Goal: Task Accomplishment & Management: Complete application form

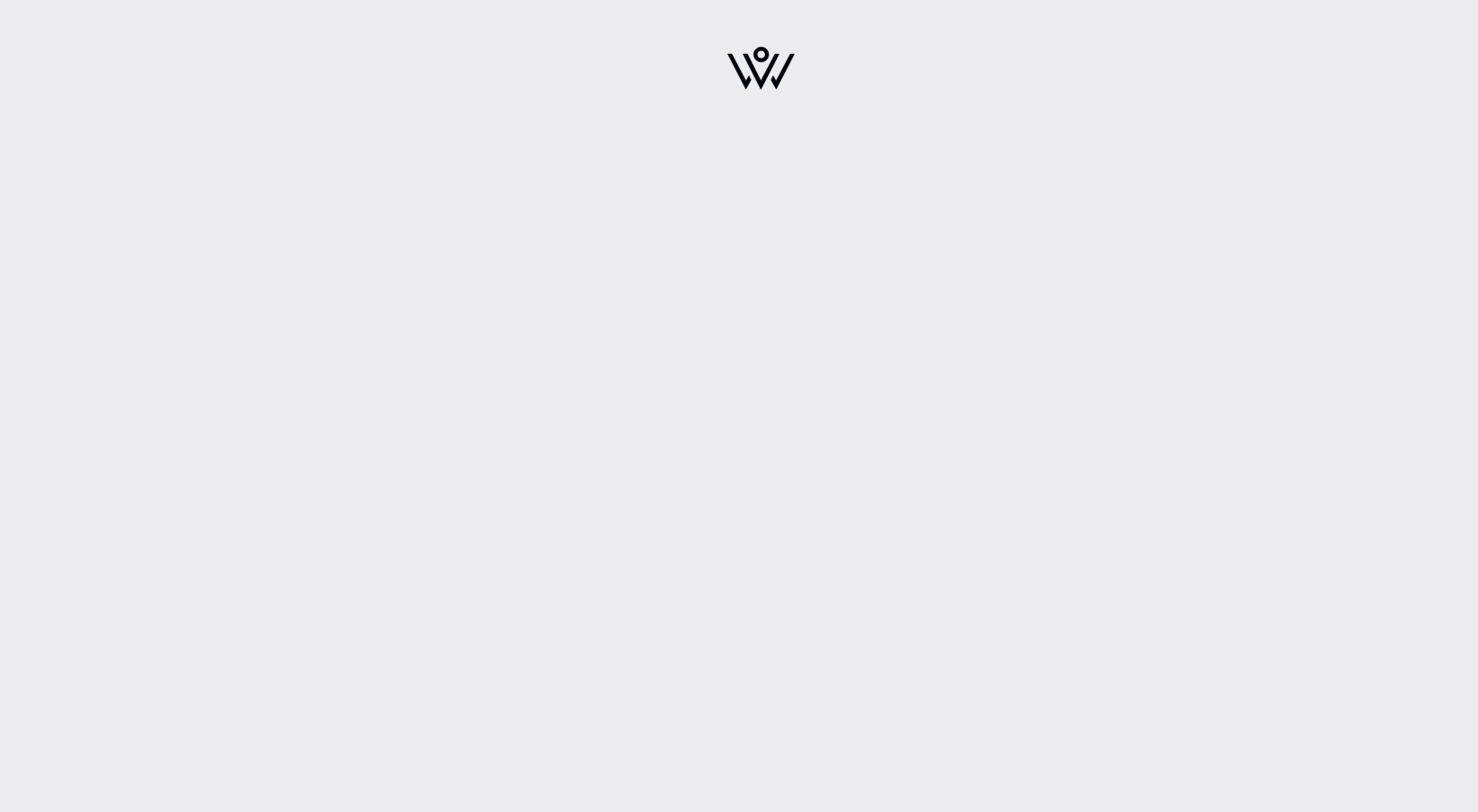
click at [942, 416] on div at bounding box center [761, 406] width 1435 height 812
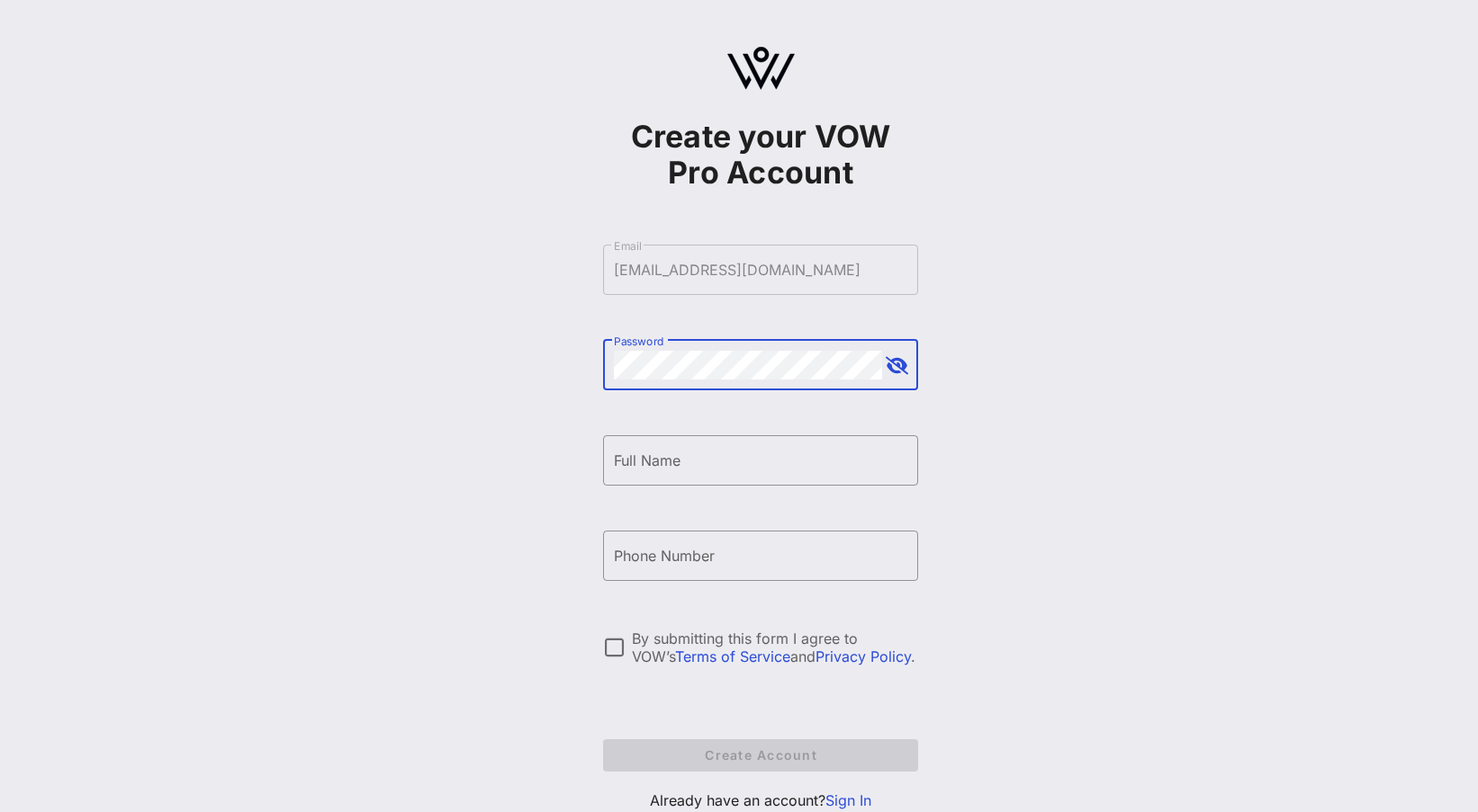
click at [888, 373] on button "append icon" at bounding box center [896, 366] width 22 height 18
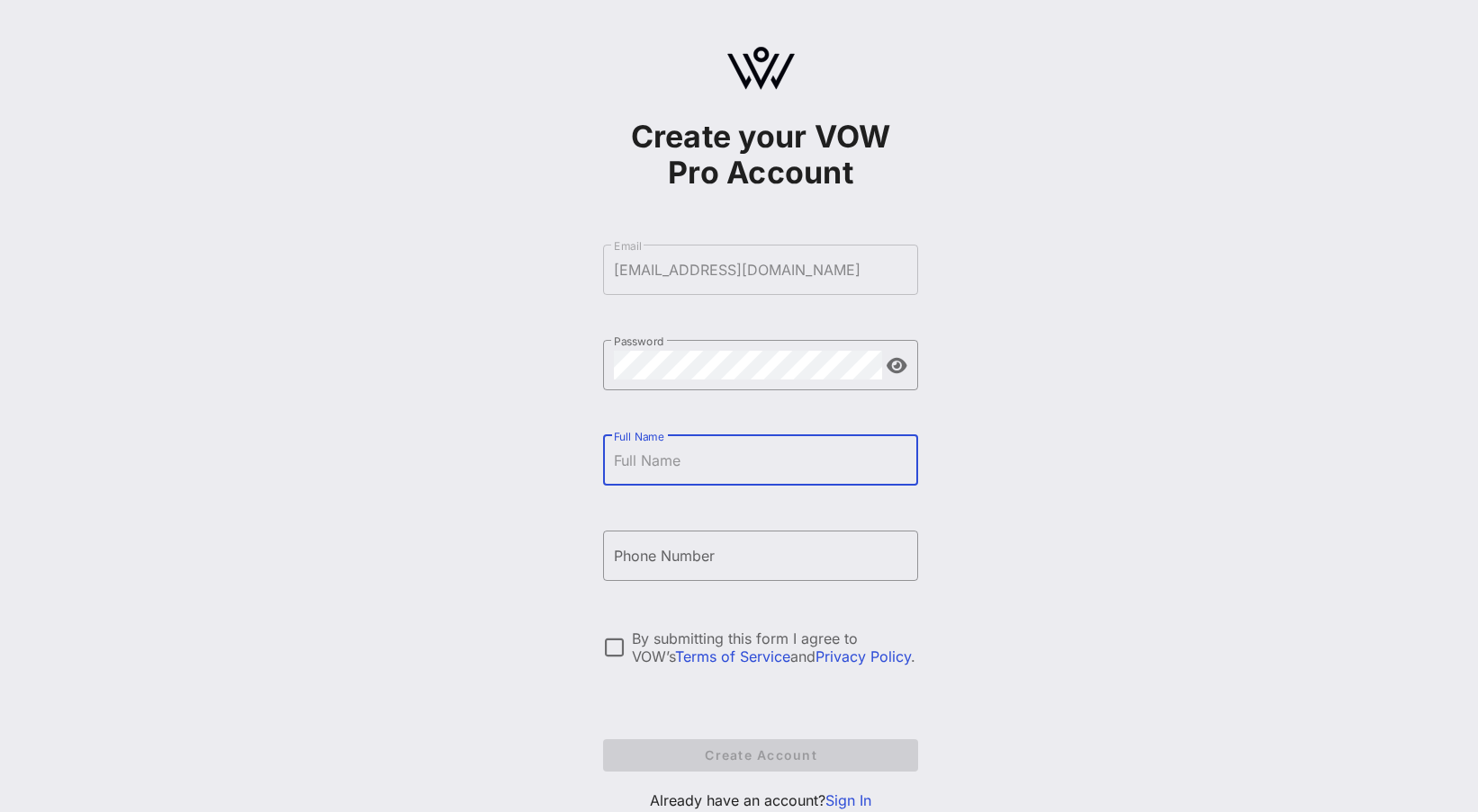
click at [649, 461] on input "Full Name" at bounding box center [761, 460] width 293 height 29
type input "Jasmile De [DEMOGRAPHIC_DATA]"
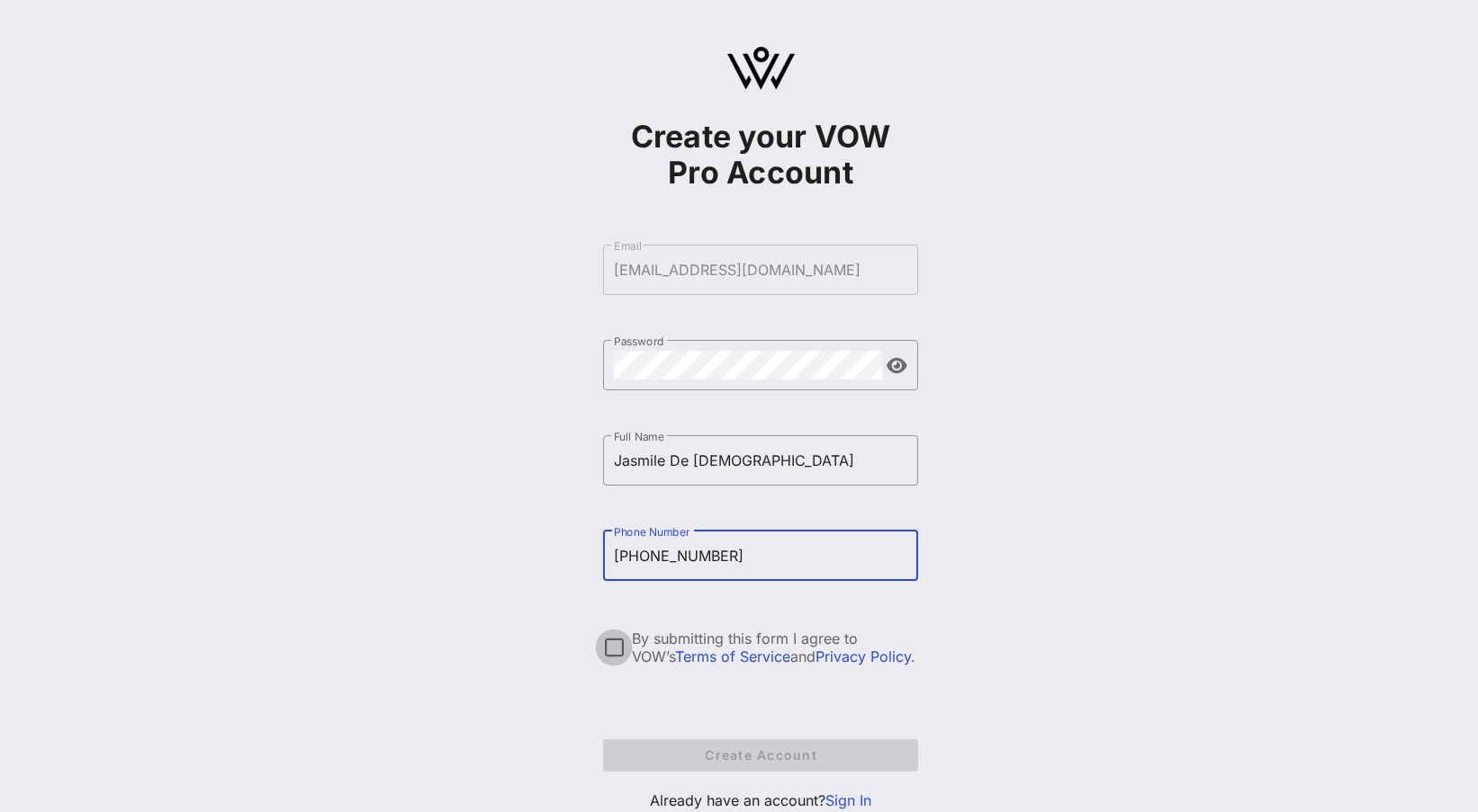
type input "[PHONE_NUMBER]"
click at [614, 643] on div at bounding box center [614, 648] width 31 height 31
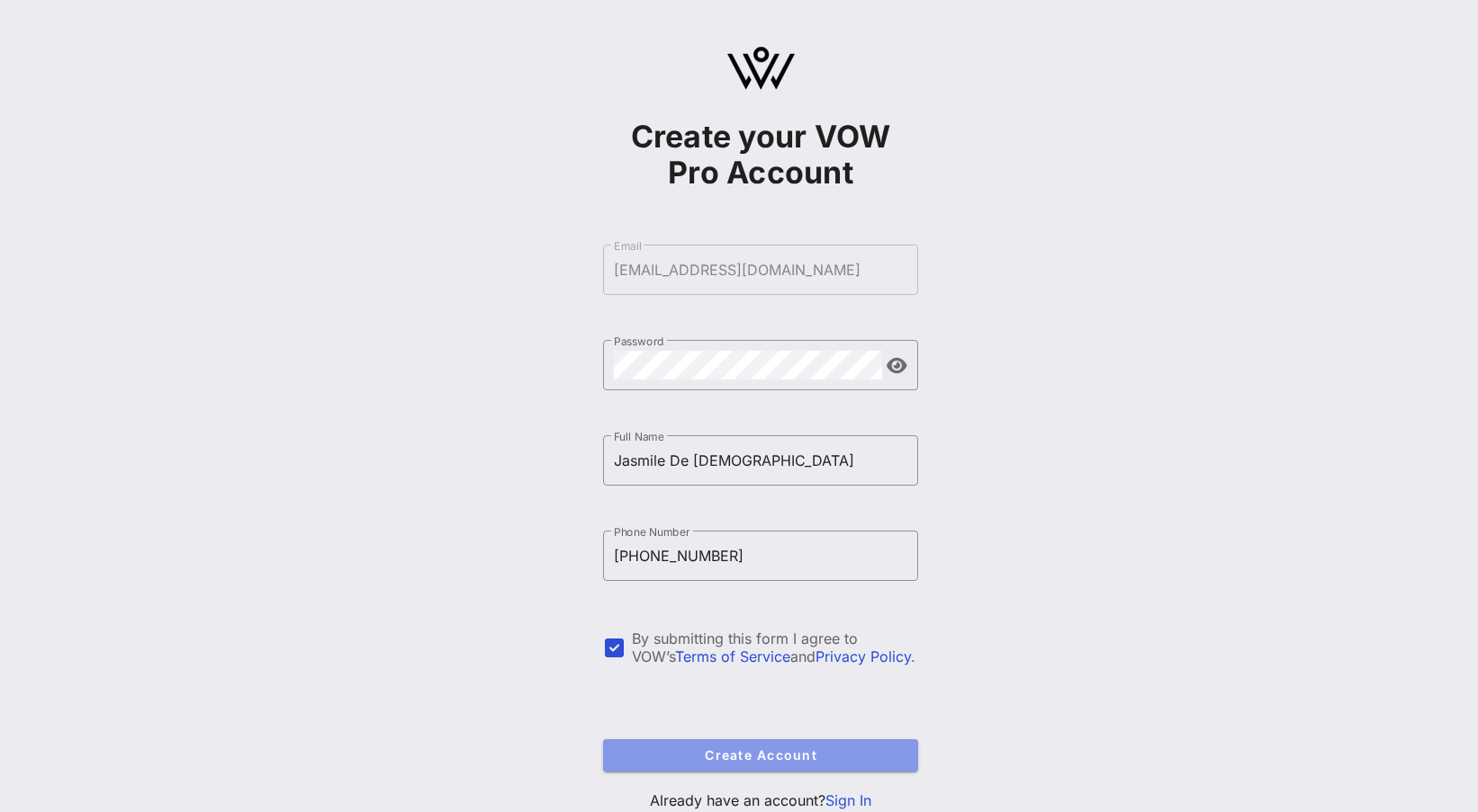
click at [699, 751] on span "Create Account" at bounding box center [761, 755] width 286 height 15
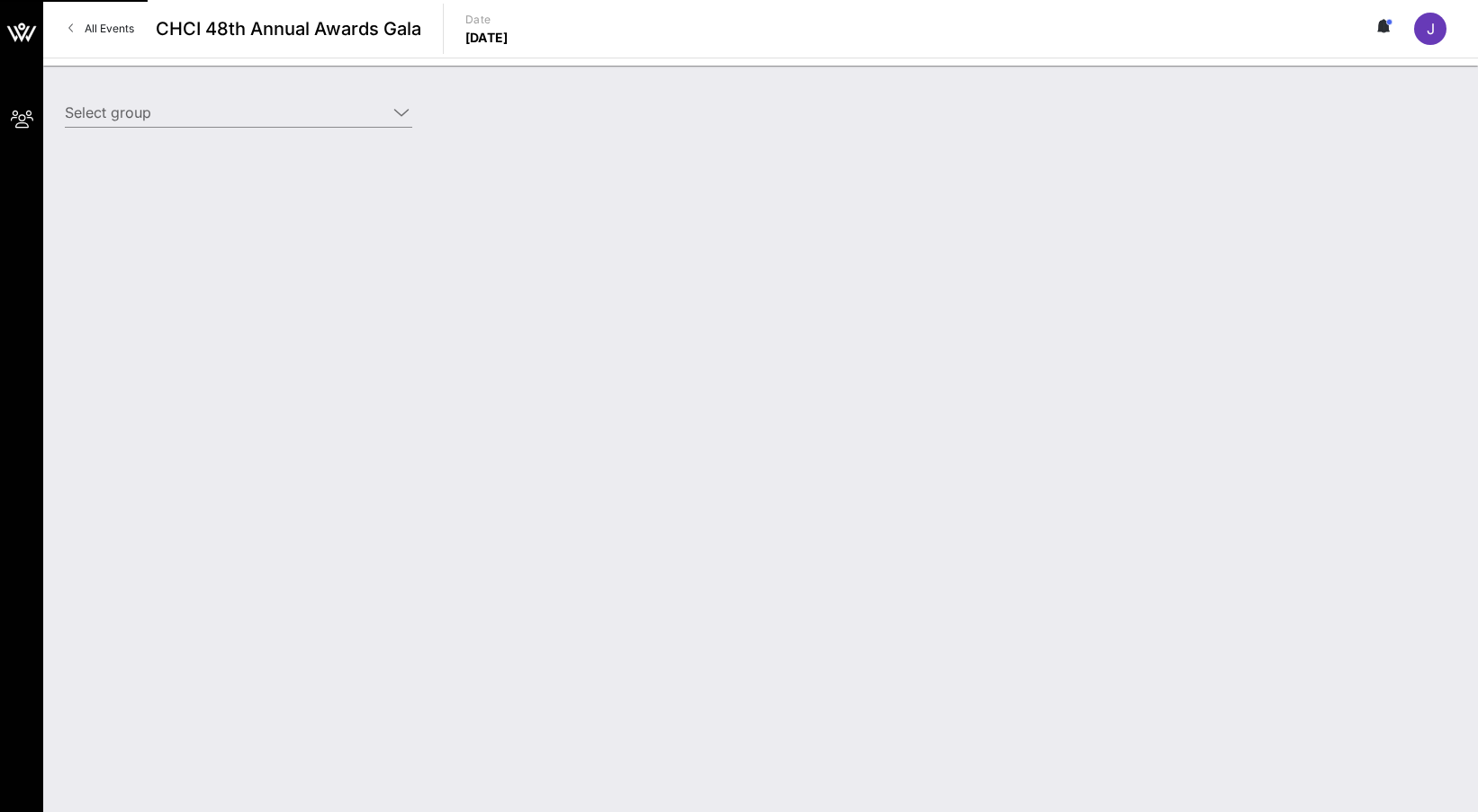
type input "Solar Energy Industries Association (SEIA) (Solar Energy Industries Association…"
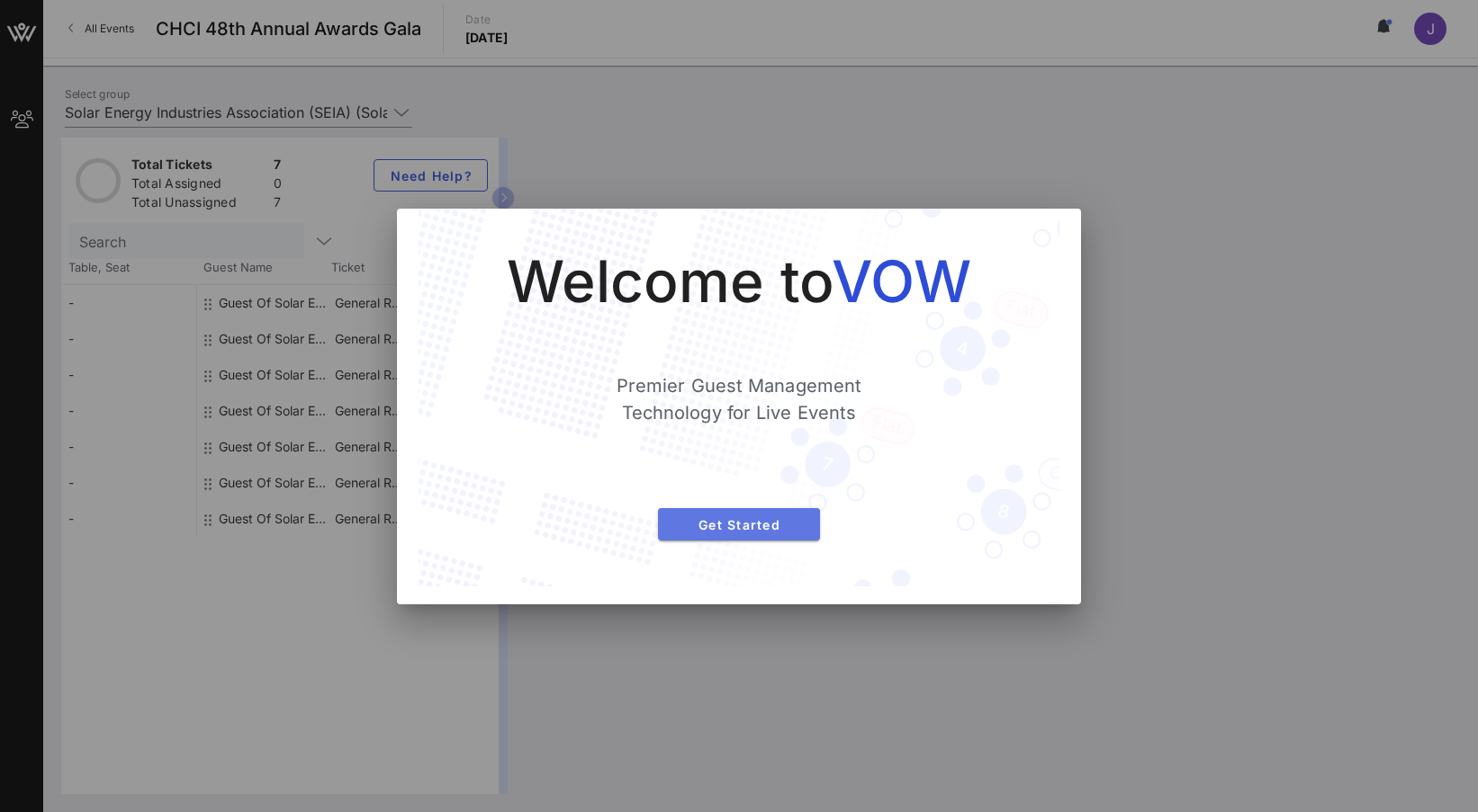
click at [731, 529] on span "Get Started" at bounding box center [739, 525] width 133 height 15
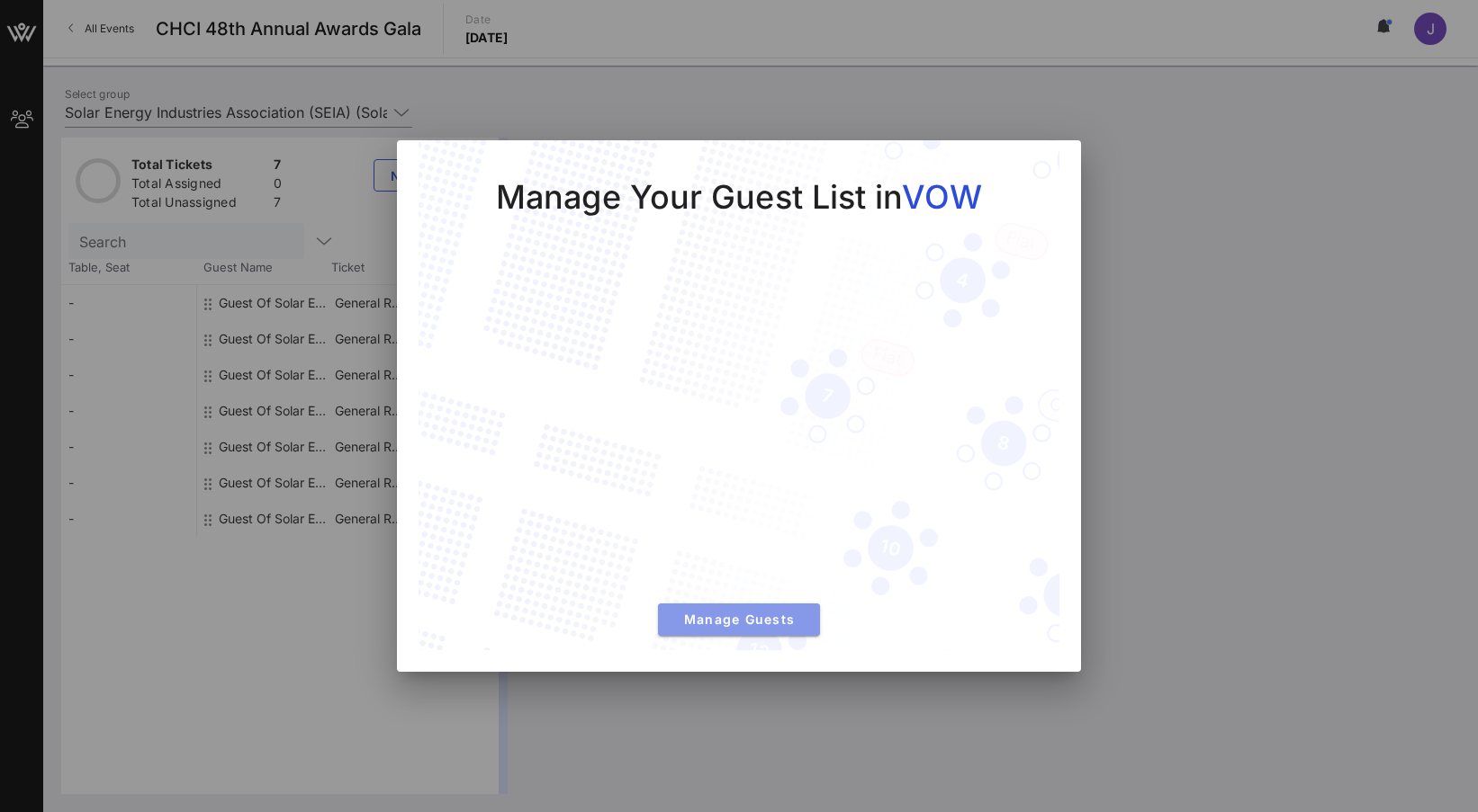
click at [738, 627] on span "Manage Guests" at bounding box center [739, 619] width 133 height 15
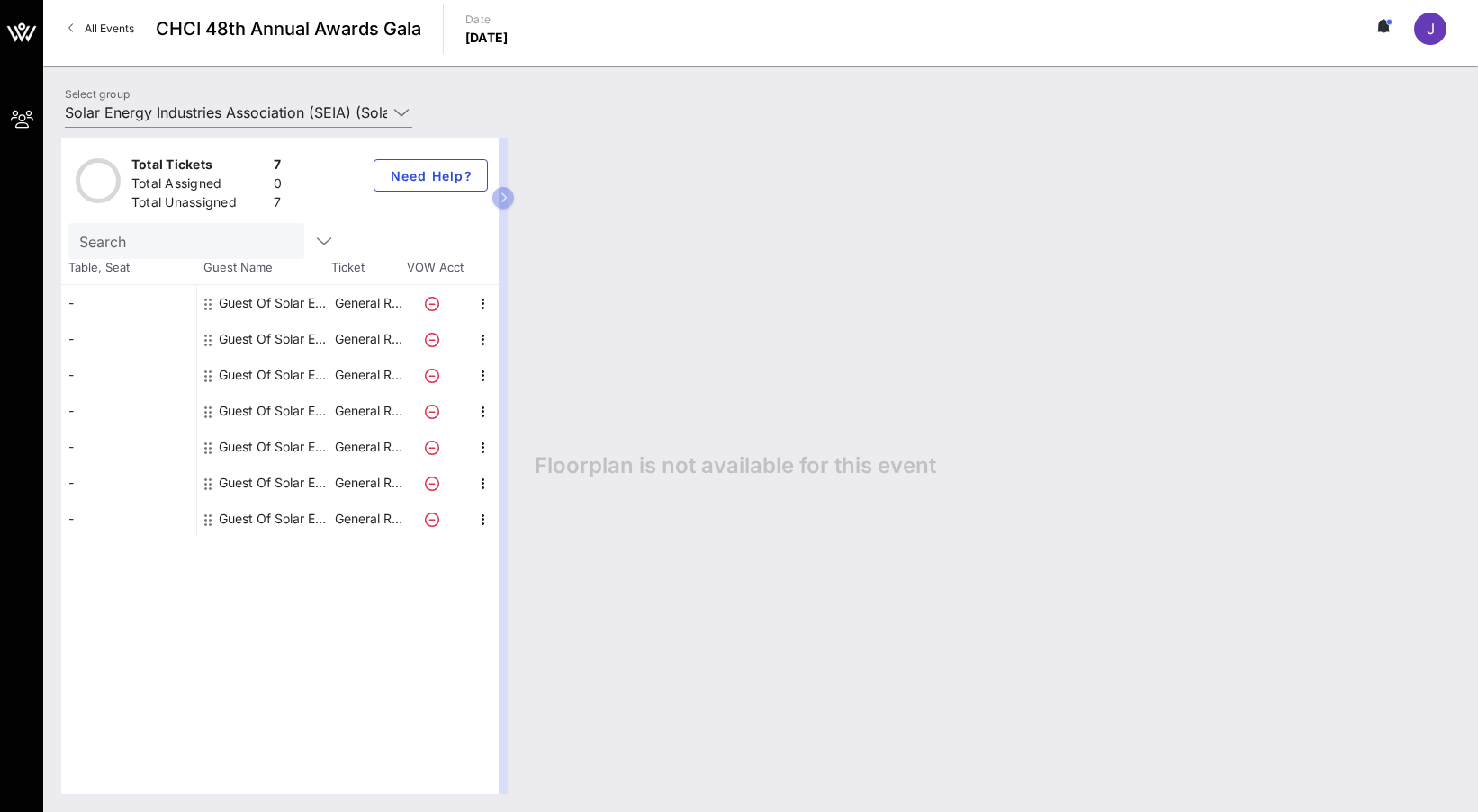
click at [221, 299] on div "Guest Of Solar Energy Industries Association (SEIA)" at bounding box center [275, 303] width 113 height 36
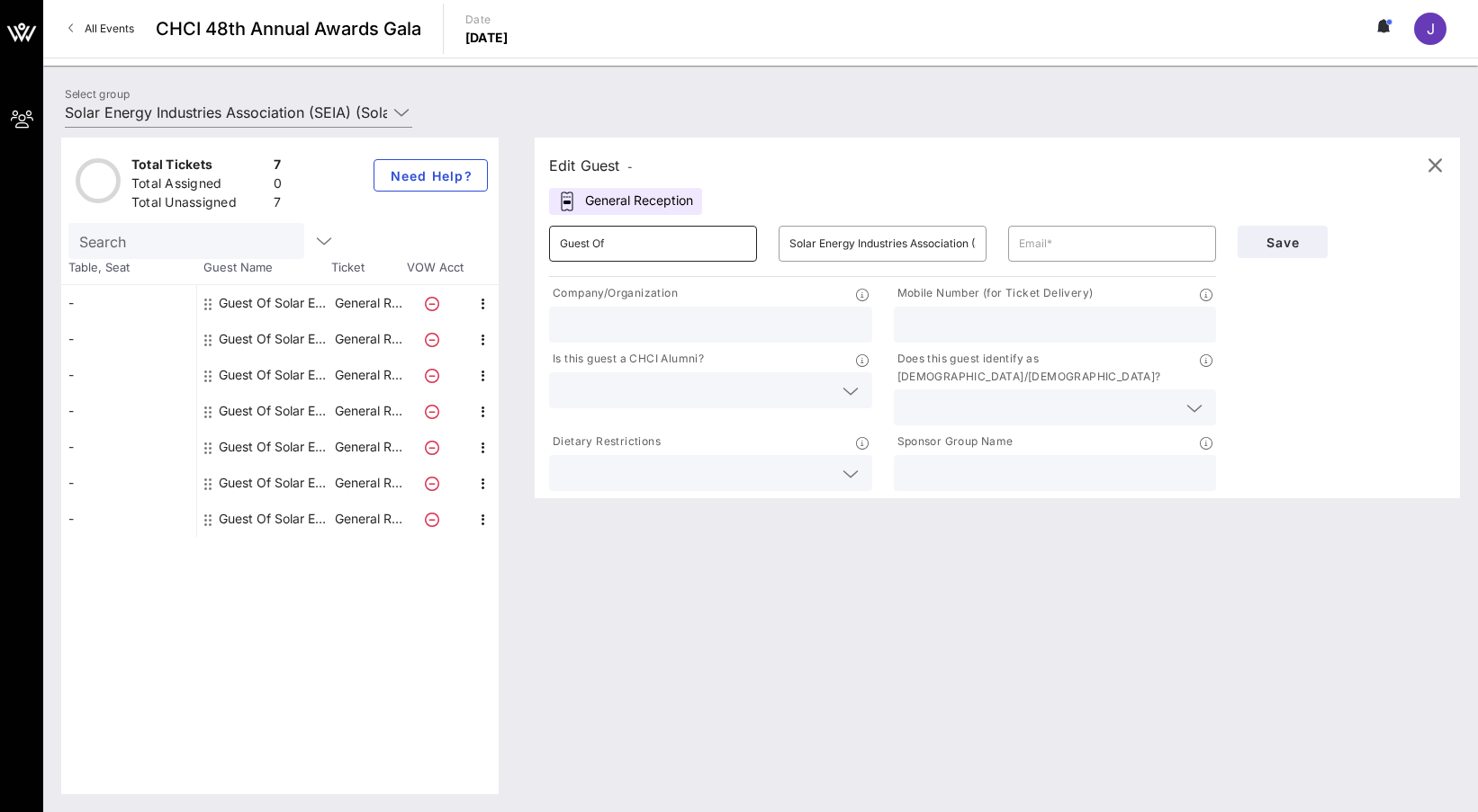
click at [686, 245] on input "Guest Of" at bounding box center [653, 244] width 186 height 29
click at [1085, 251] on input "text" at bounding box center [1112, 244] width 186 height 29
click at [624, 316] on input "text" at bounding box center [711, 325] width 301 height 23
click at [847, 383] on icon at bounding box center [850, 391] width 16 height 22
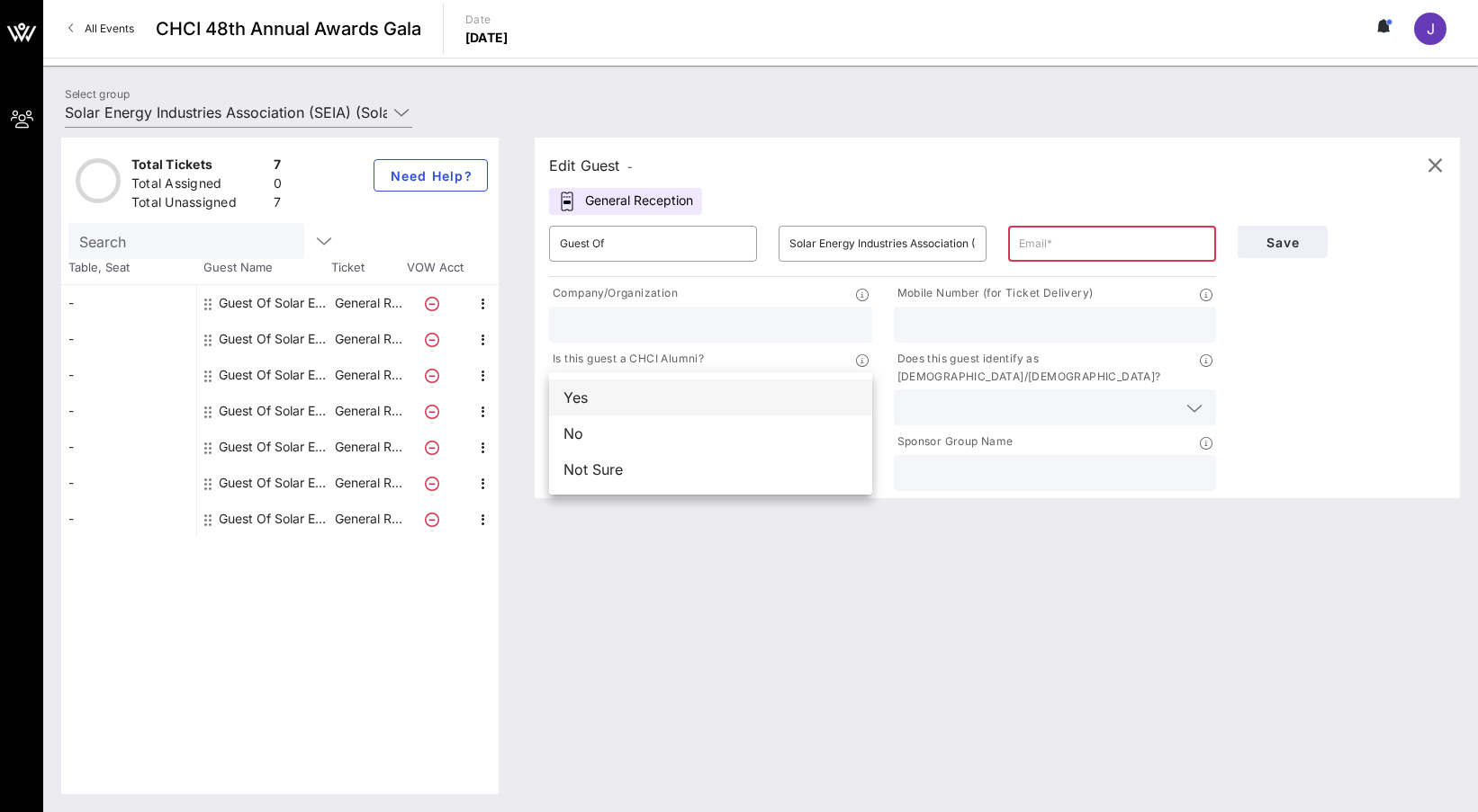
click at [615, 398] on div "Yes" at bounding box center [710, 398] width 323 height 36
click at [1071, 247] on input "text" at bounding box center [1112, 244] width 186 height 29
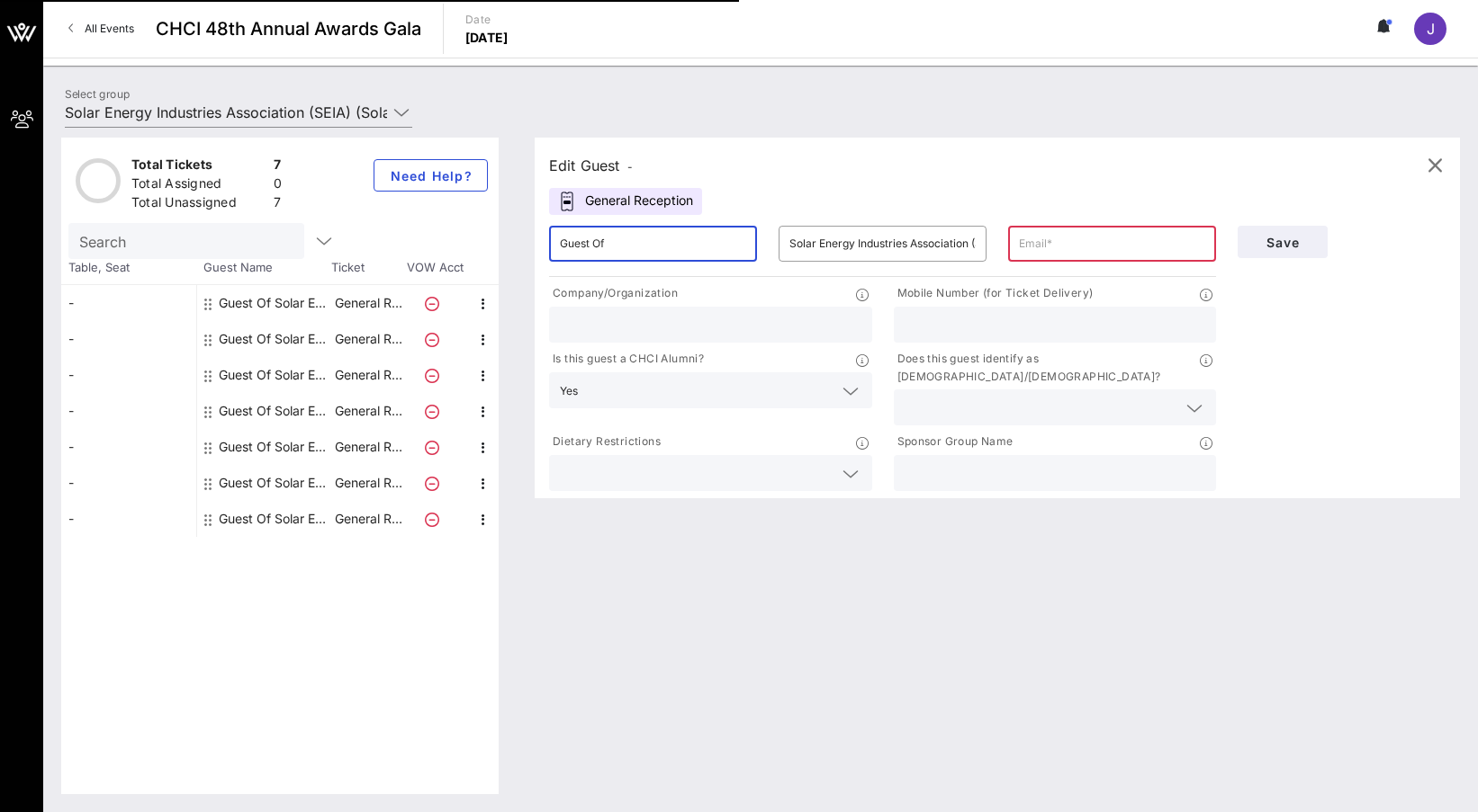
click at [681, 233] on input "Guest Of" at bounding box center [653, 244] width 186 height 29
click at [403, 116] on icon at bounding box center [401, 112] width 16 height 22
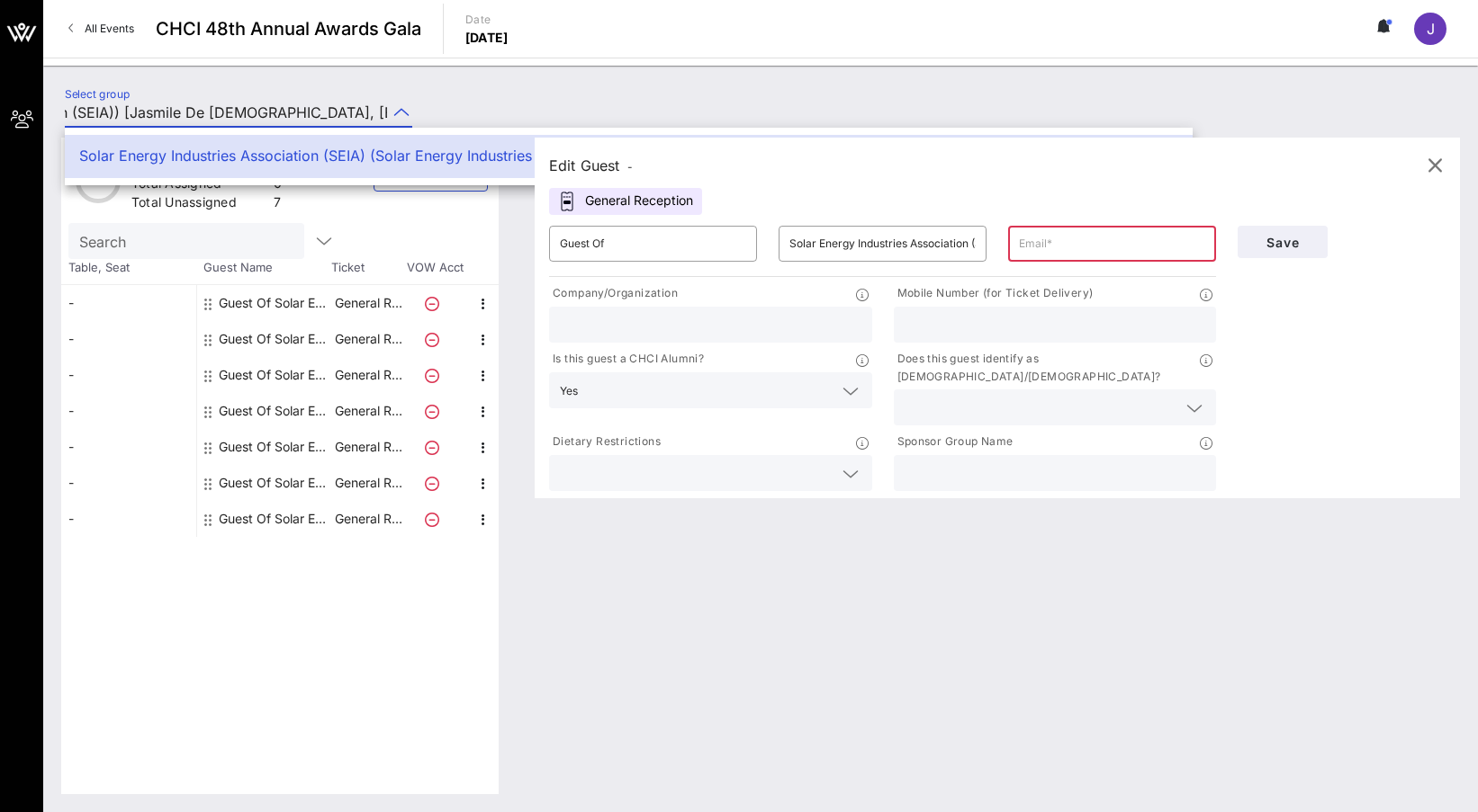
click at [403, 116] on icon at bounding box center [401, 112] width 16 height 22
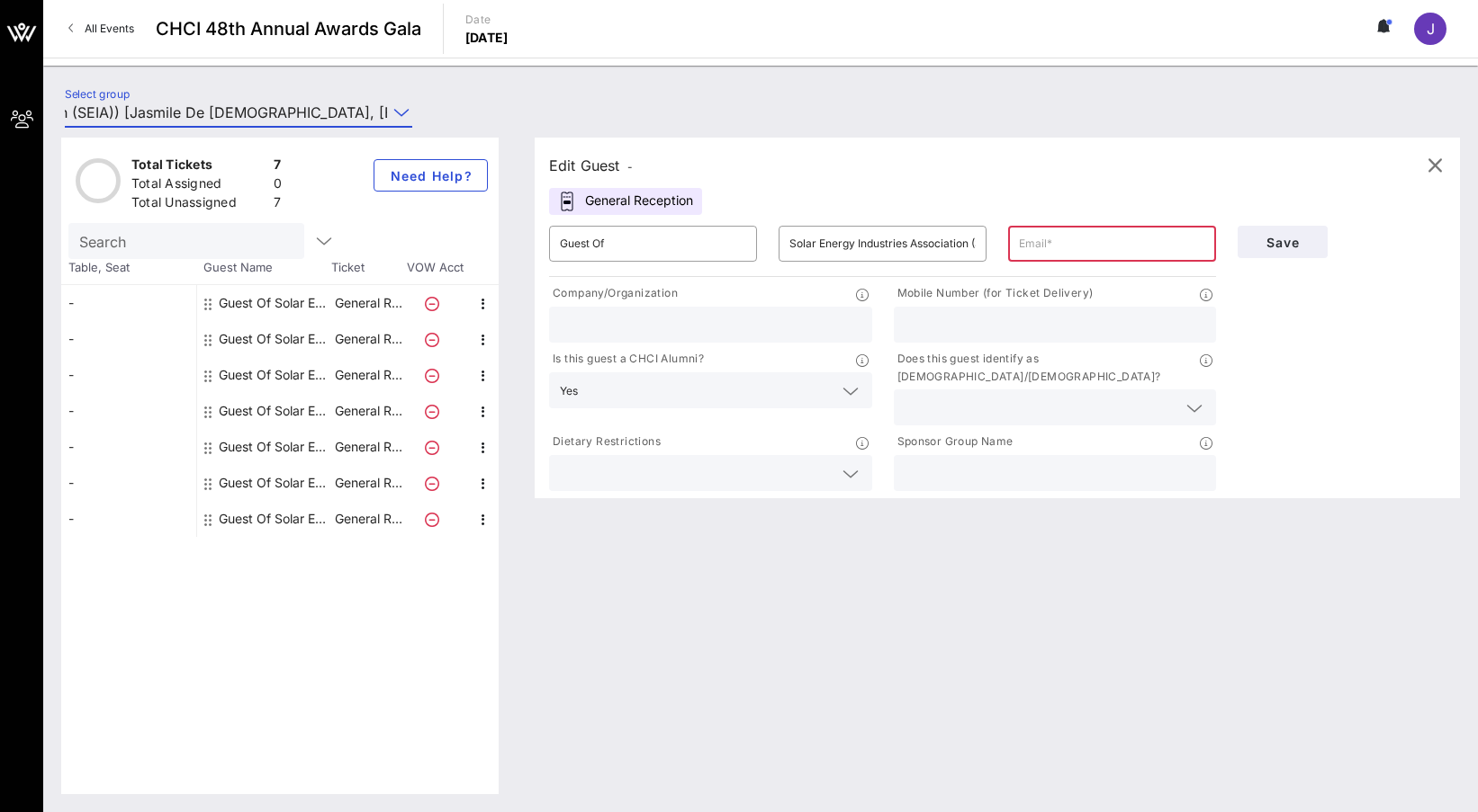
scroll to position [0, 0]
click at [1040, 251] on input "text" at bounding box center [1112, 244] width 186 height 29
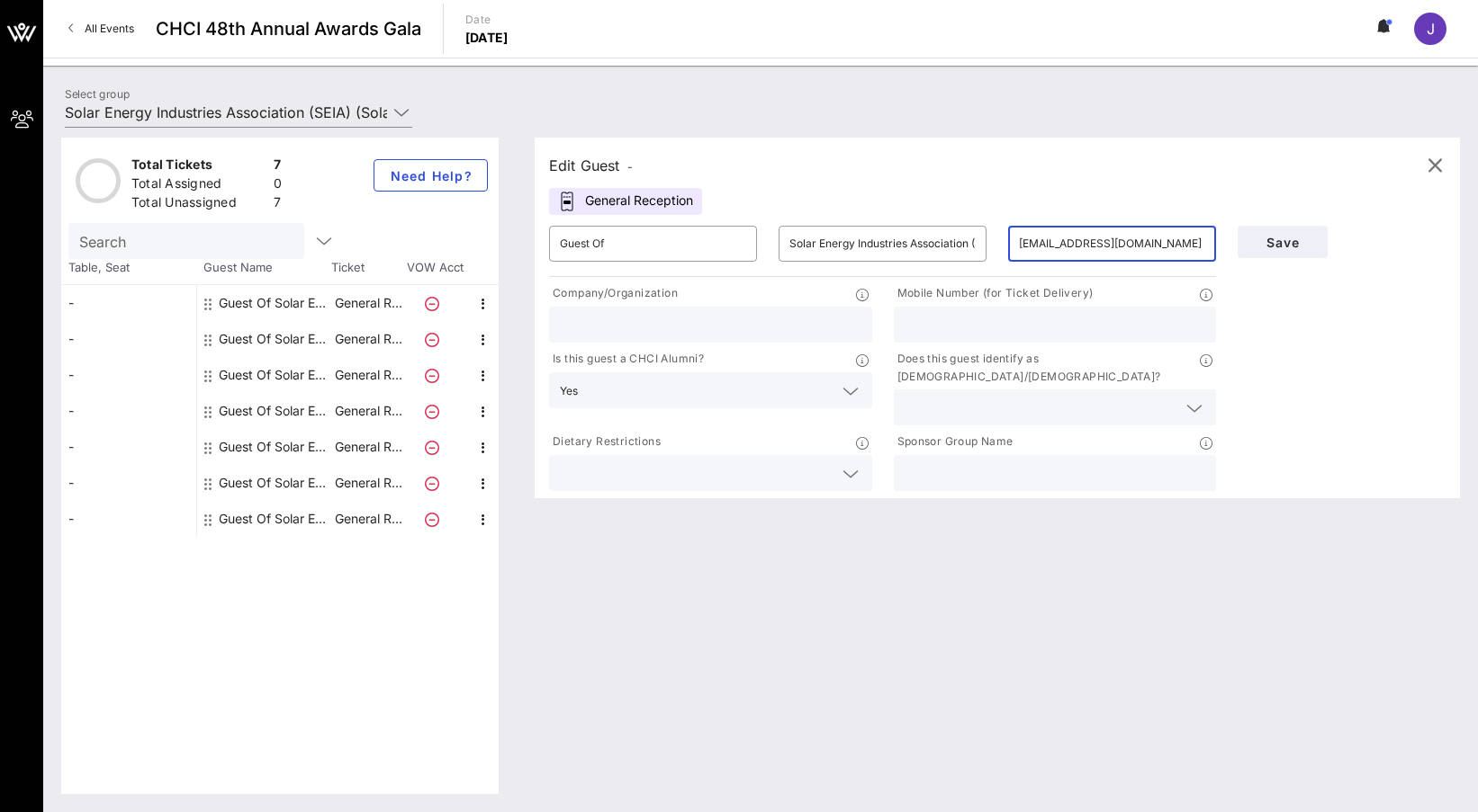
type input "[EMAIL_ADDRESS][DOMAIN_NAME]"
click at [611, 325] on input "text" at bounding box center [711, 325] width 301 height 23
type input "Solar Energy Industries Association (SEIA)"
type input "[PHONE_NUMBER]"
click at [622, 398] on input "text" at bounding box center [698, 390] width 226 height 23
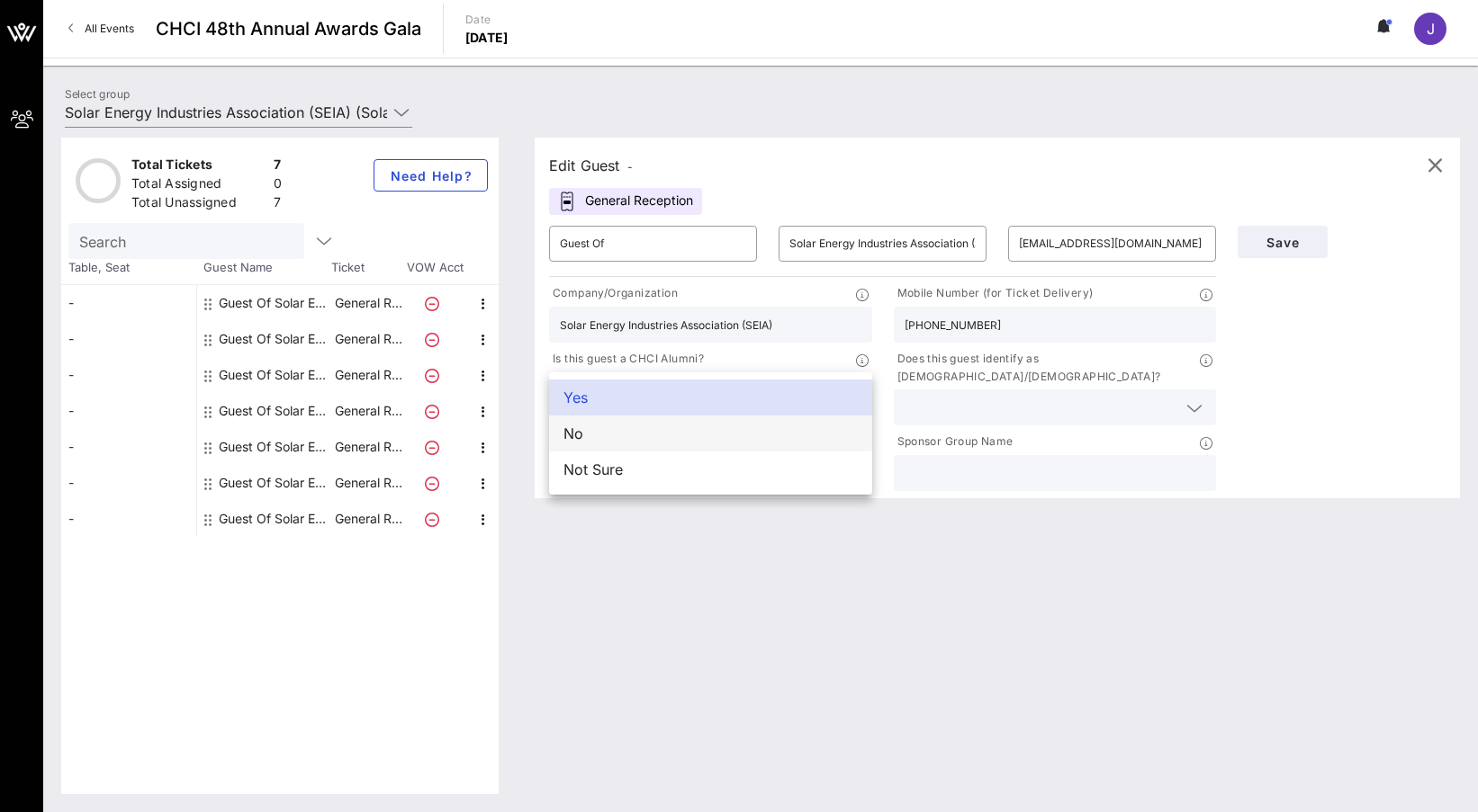
click at [596, 445] on div "No" at bounding box center [710, 434] width 323 height 36
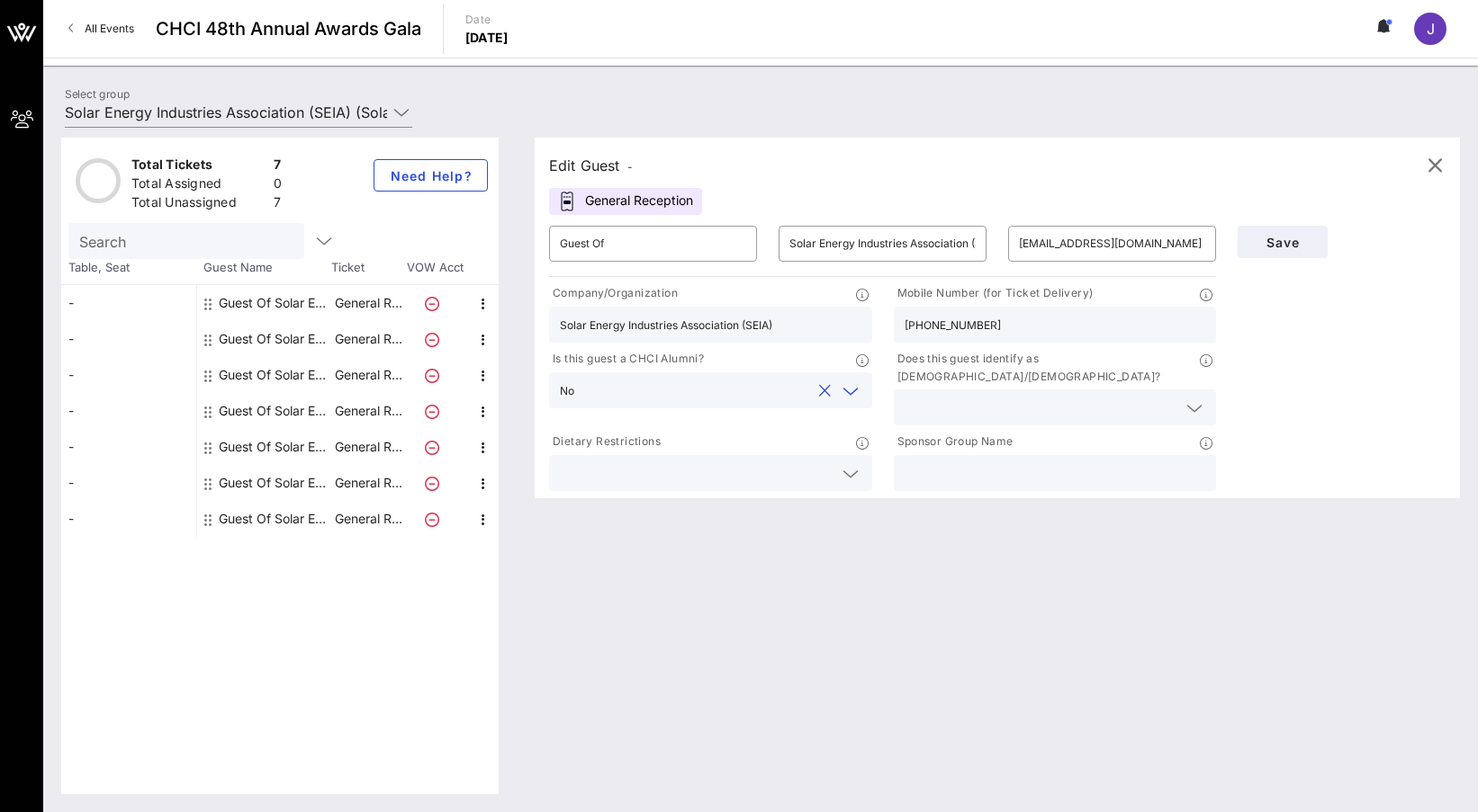
click at [995, 396] on input "text" at bounding box center [1041, 407] width 272 height 23
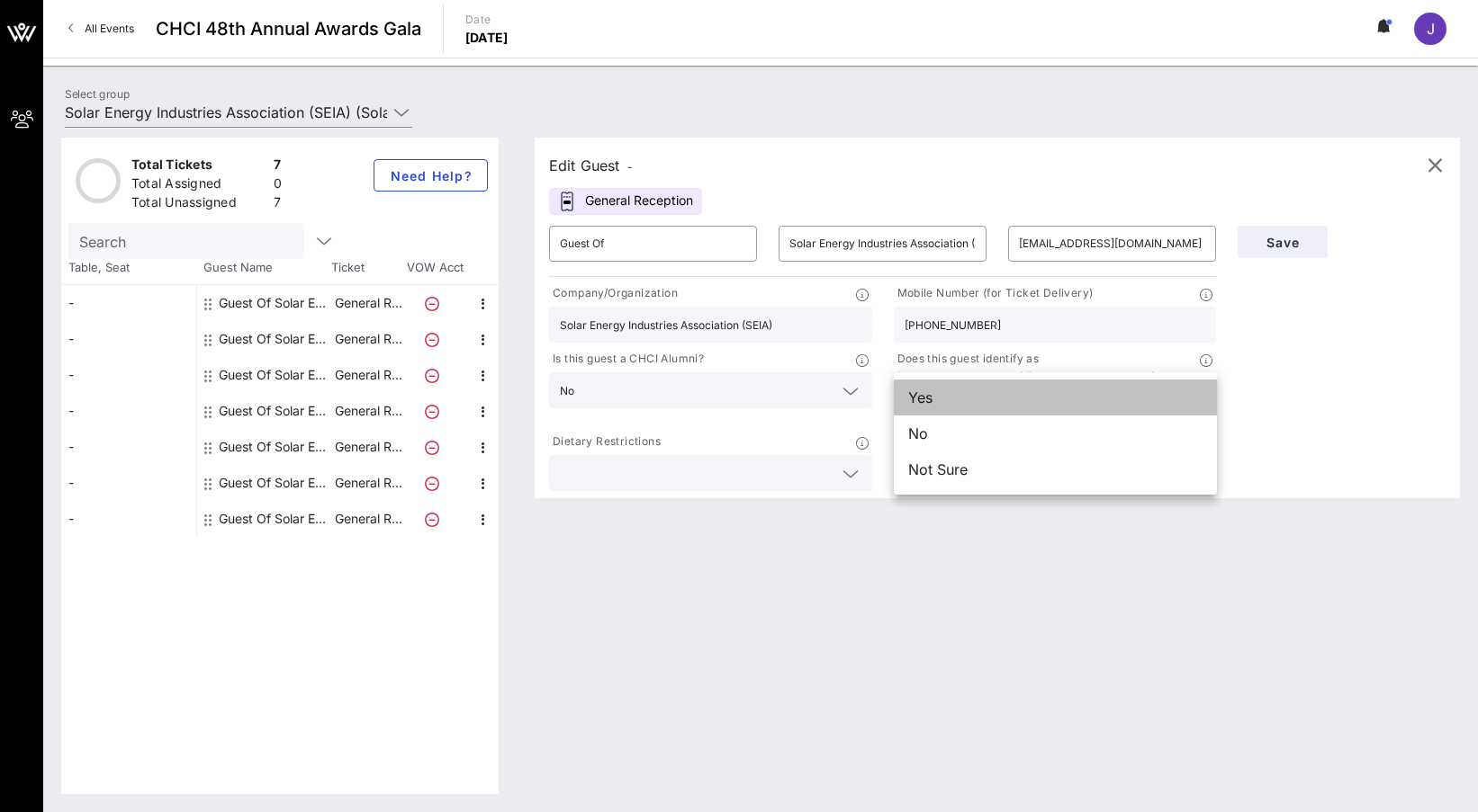
click at [920, 401] on div "Yes" at bounding box center [1055, 398] width 323 height 36
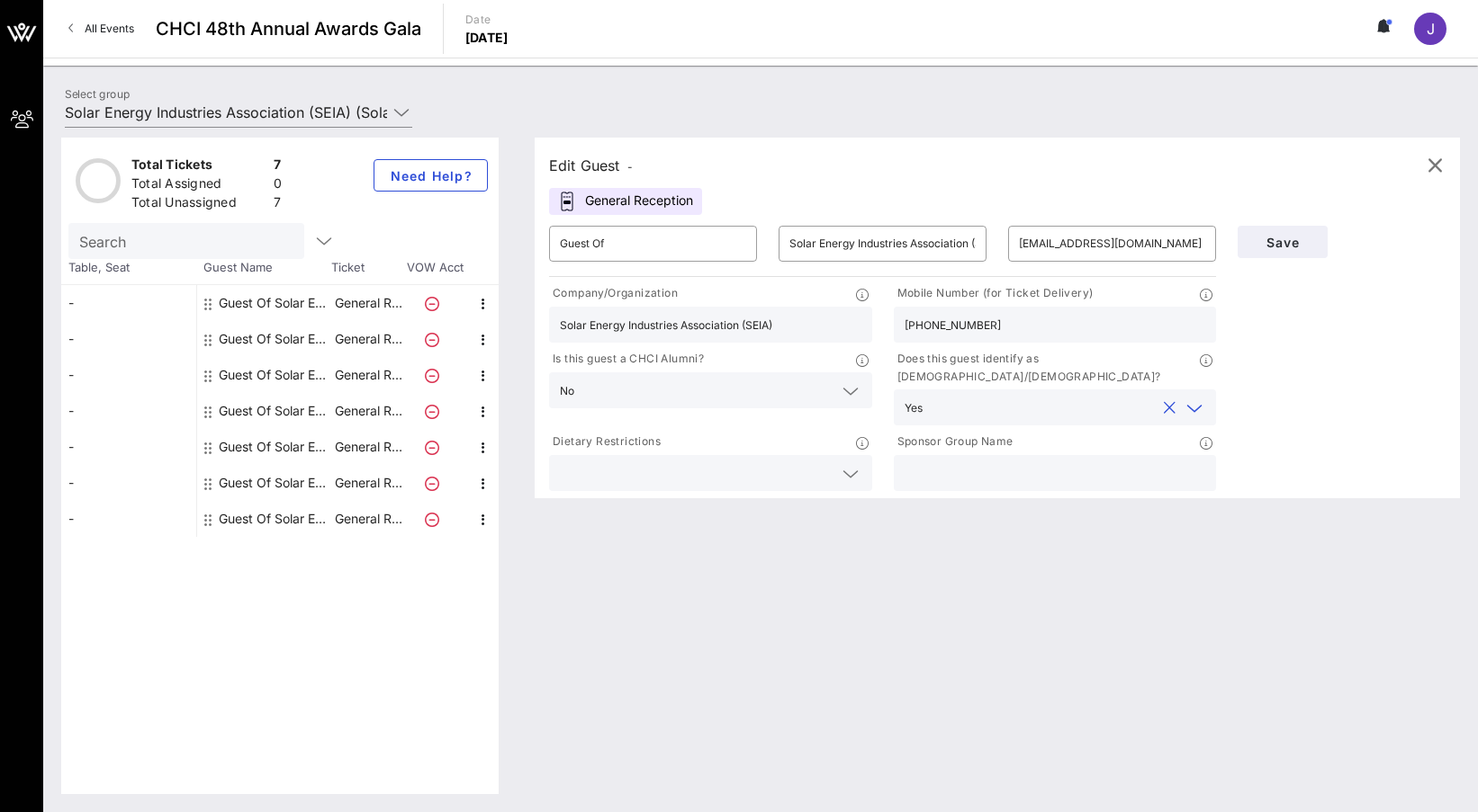
click at [840, 463] on div at bounding box center [851, 474] width 22 height 22
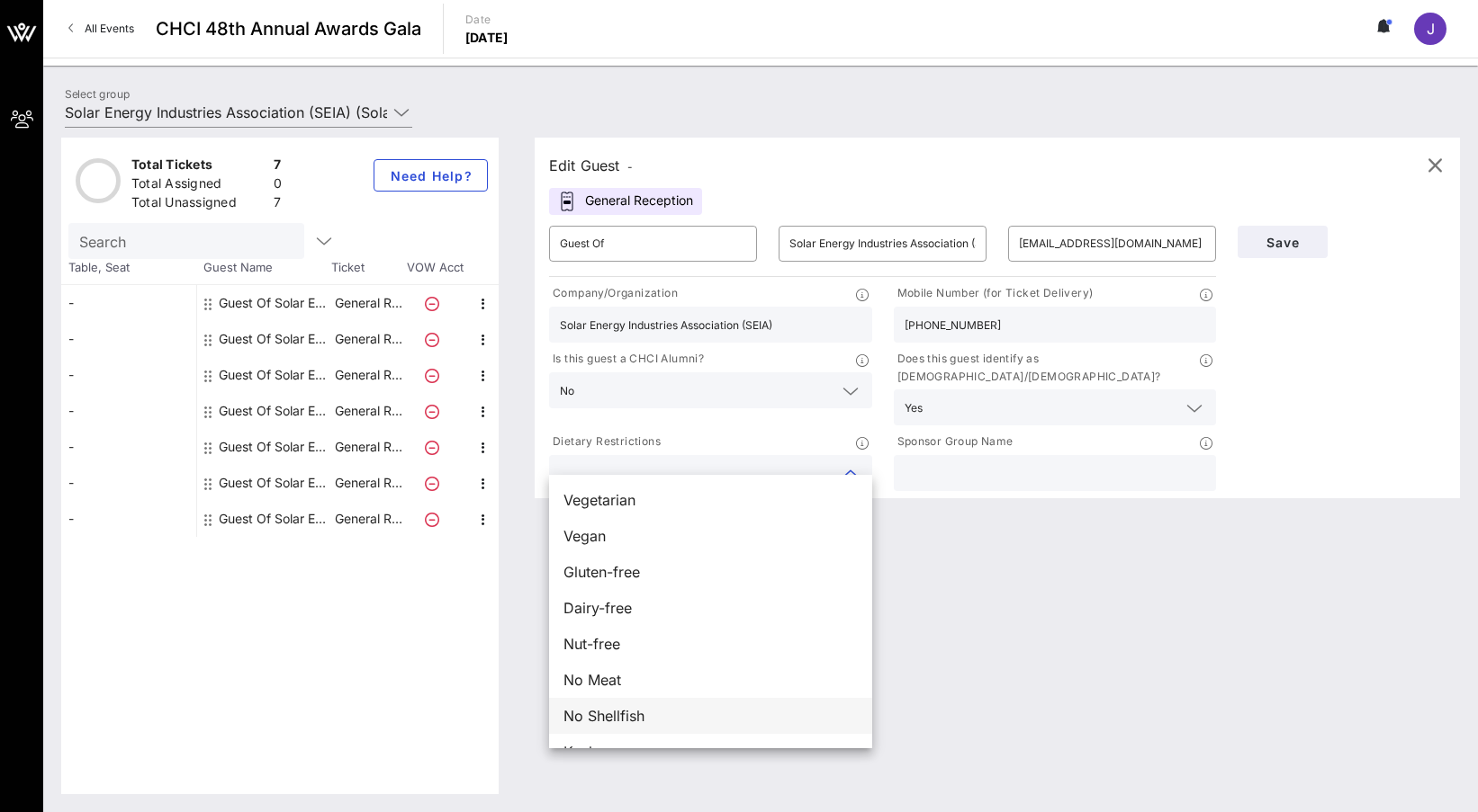
scroll to position [29, 0]
click at [976, 469] on div at bounding box center [1055, 474] width 301 height 36
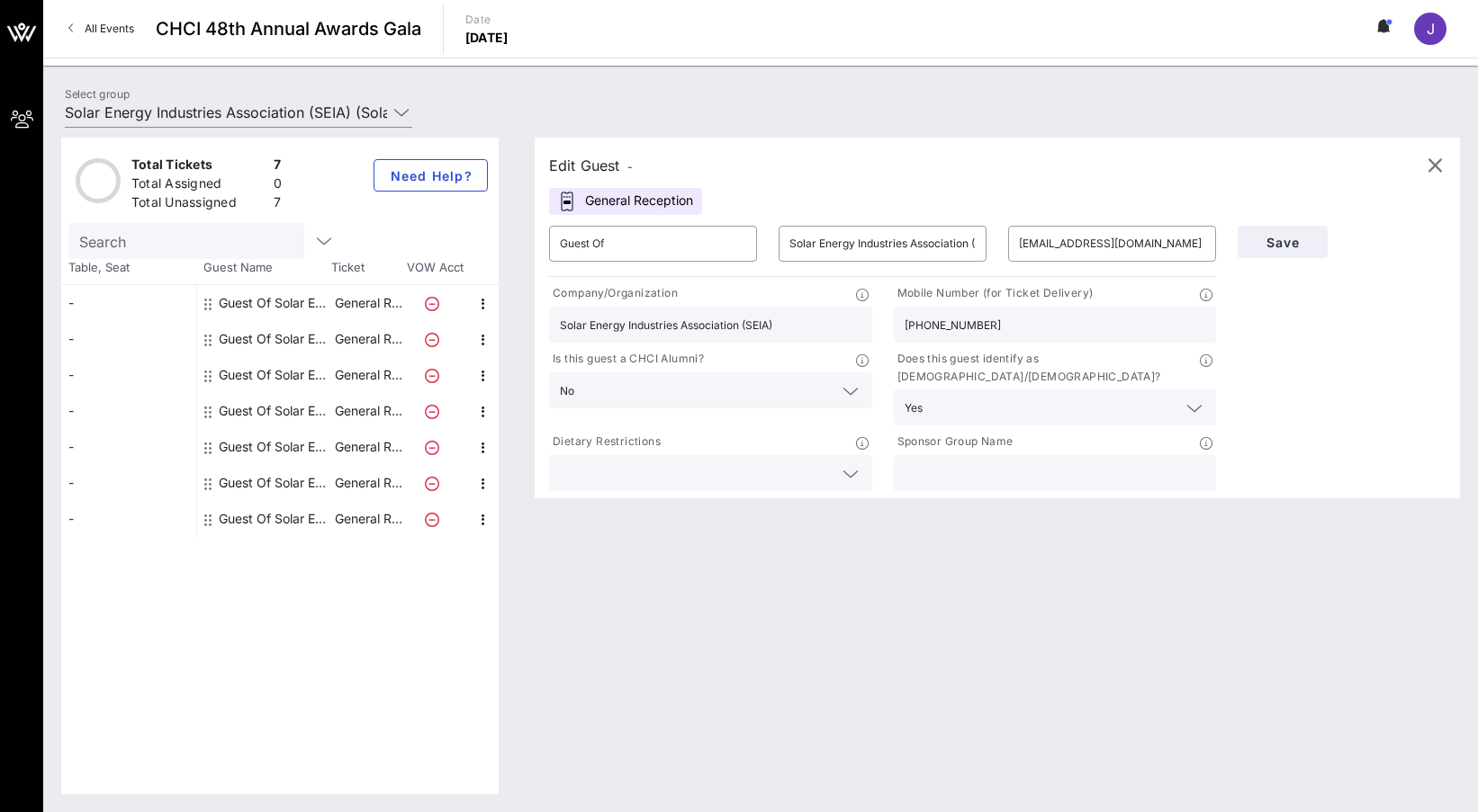
click at [1302, 347] on div "Save" at bounding box center [1341, 355] width 229 height 280
click at [1298, 237] on span "Save" at bounding box center [1282, 243] width 61 height 15
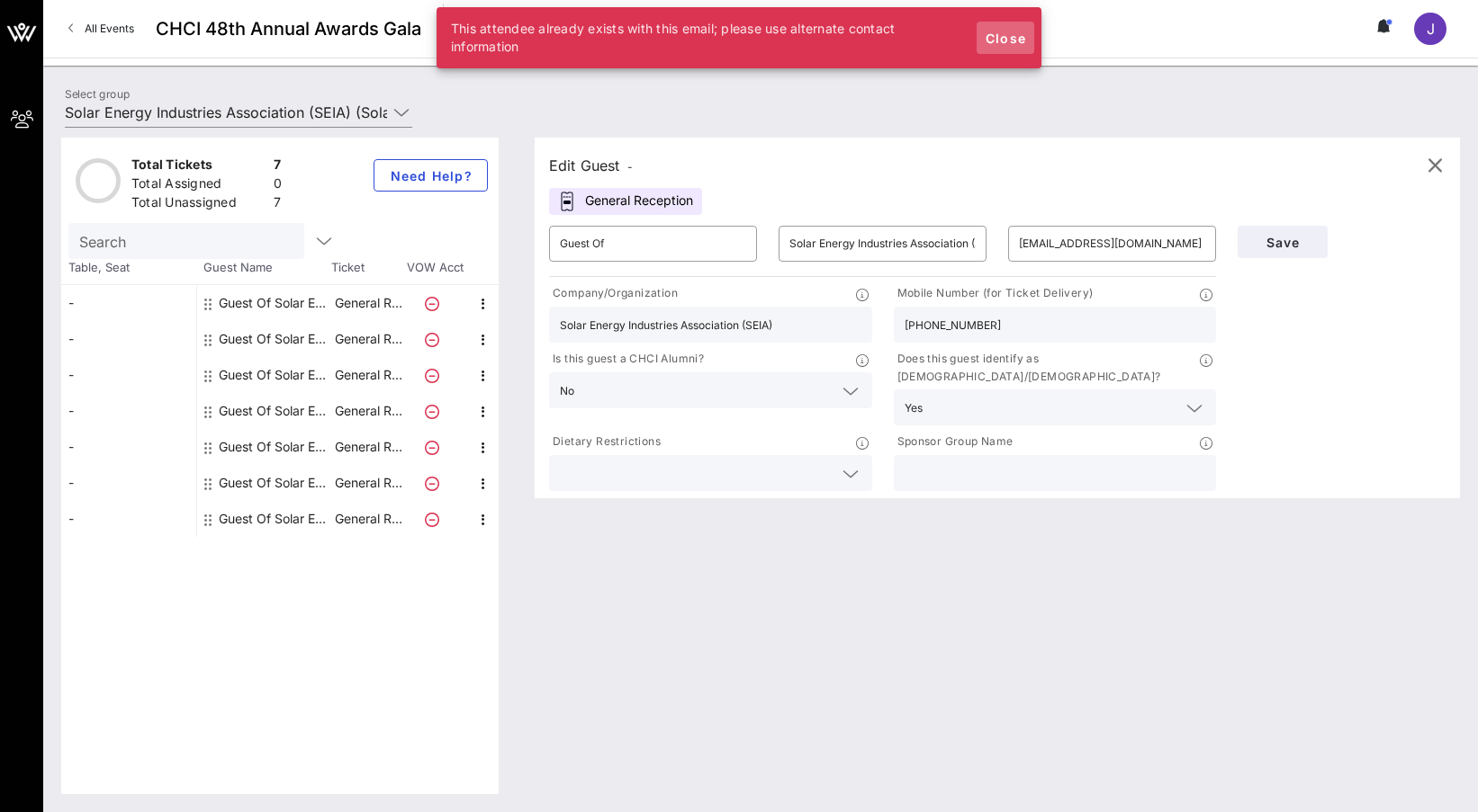
click at [1003, 40] on span "Close" at bounding box center [1005, 38] width 43 height 15
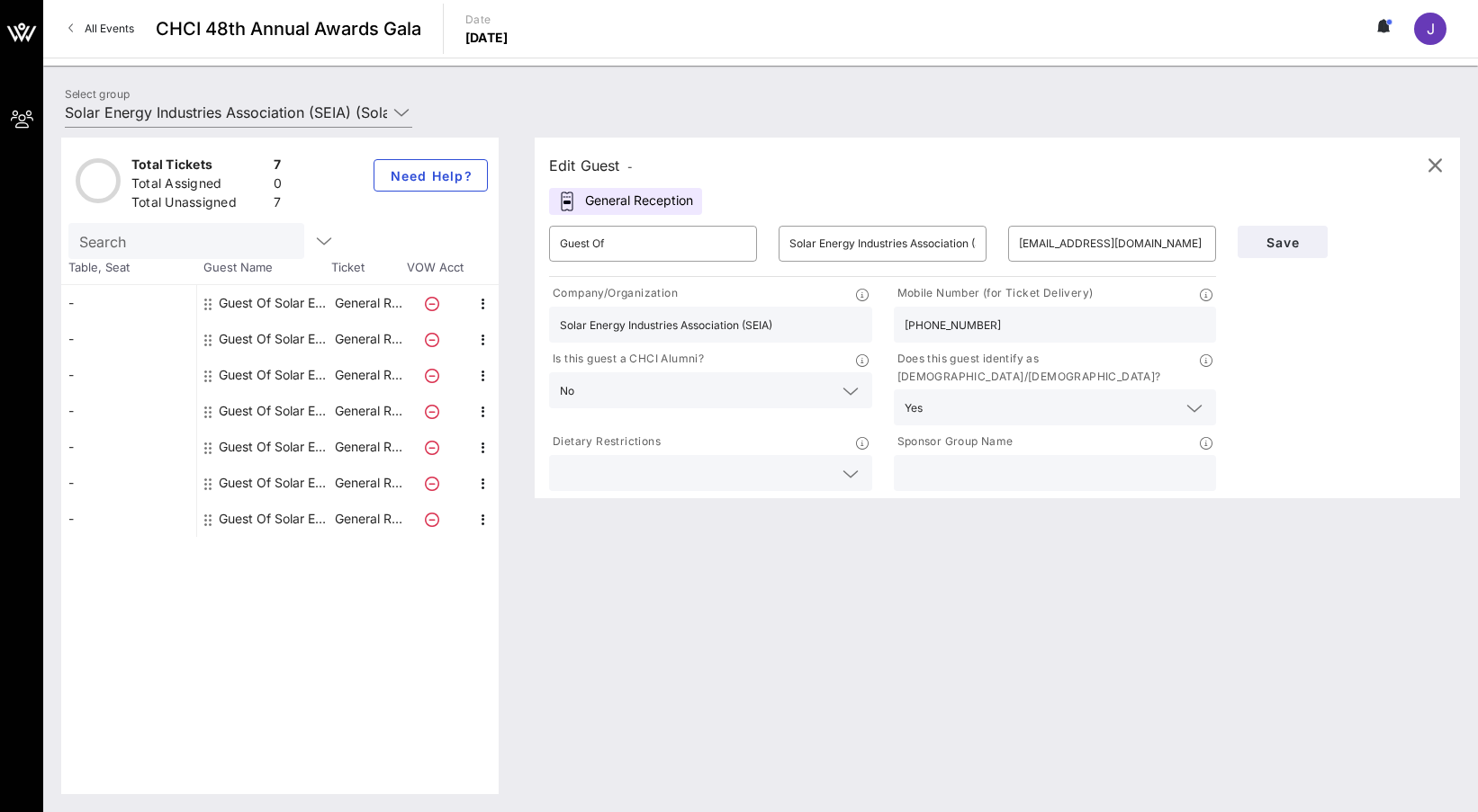
click at [1427, 38] on div "J" at bounding box center [1430, 29] width 33 height 33
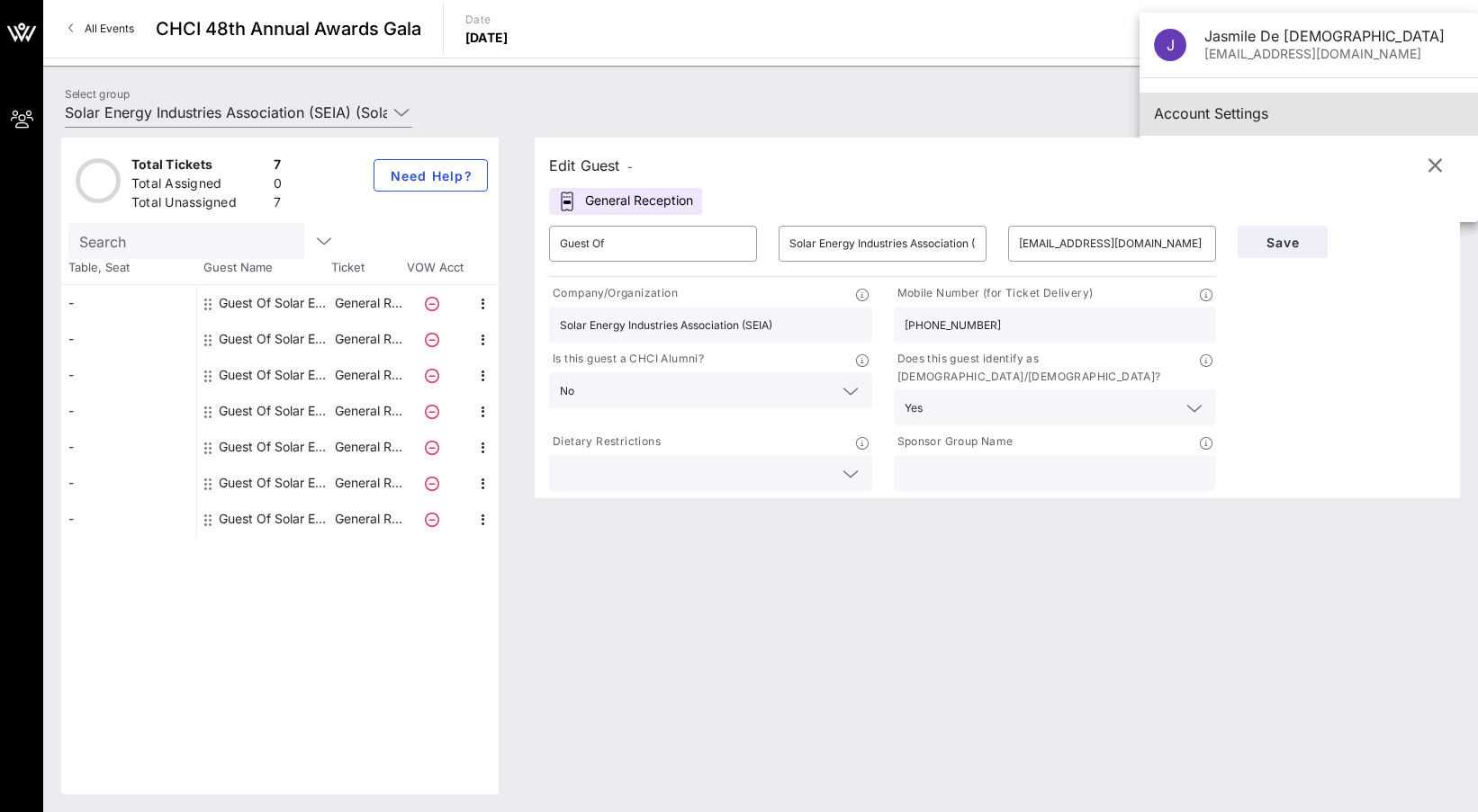
click at [1181, 109] on div "Account Settings" at bounding box center [1308, 114] width 310 height 17
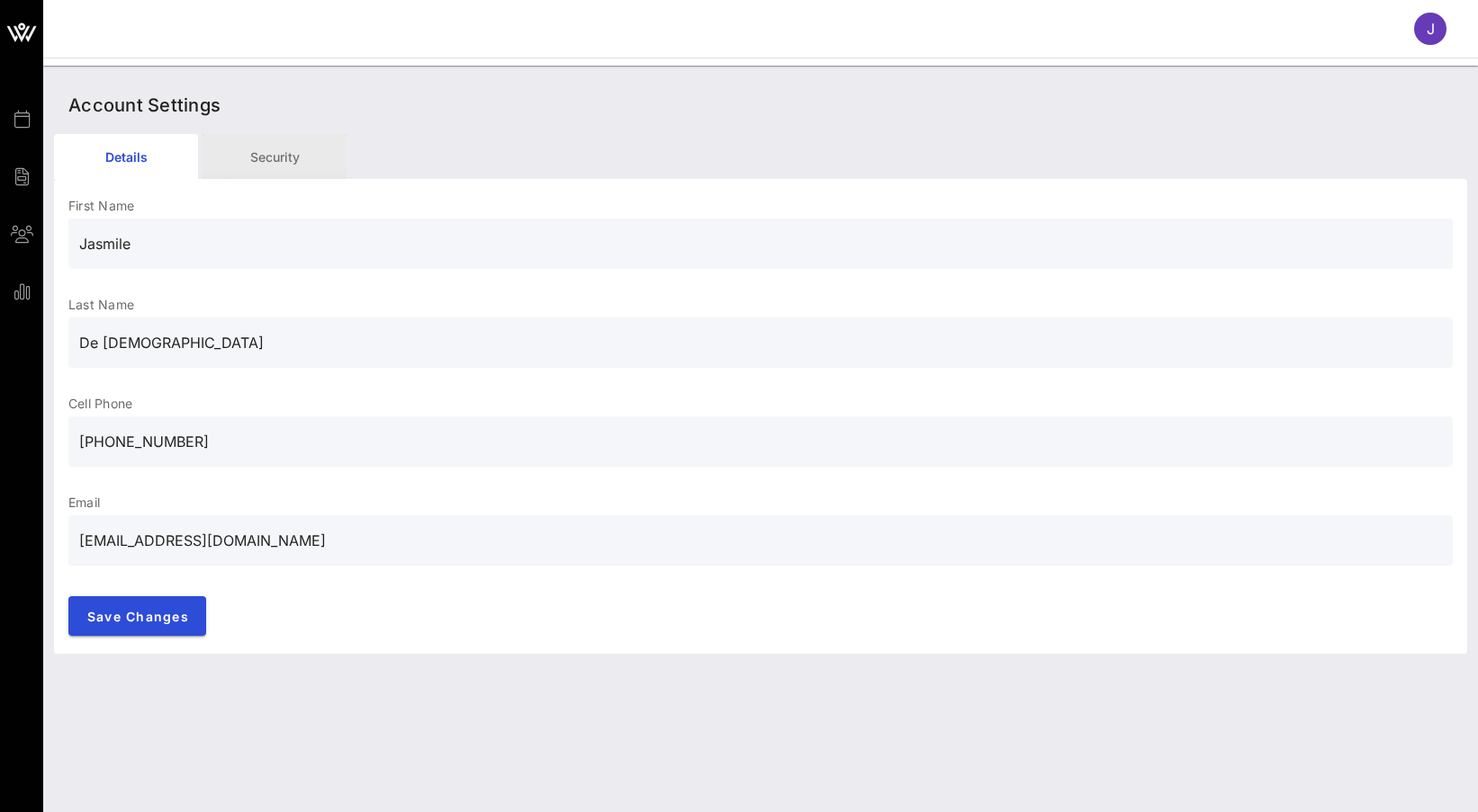
click at [313, 145] on div "Security" at bounding box center [274, 156] width 144 height 45
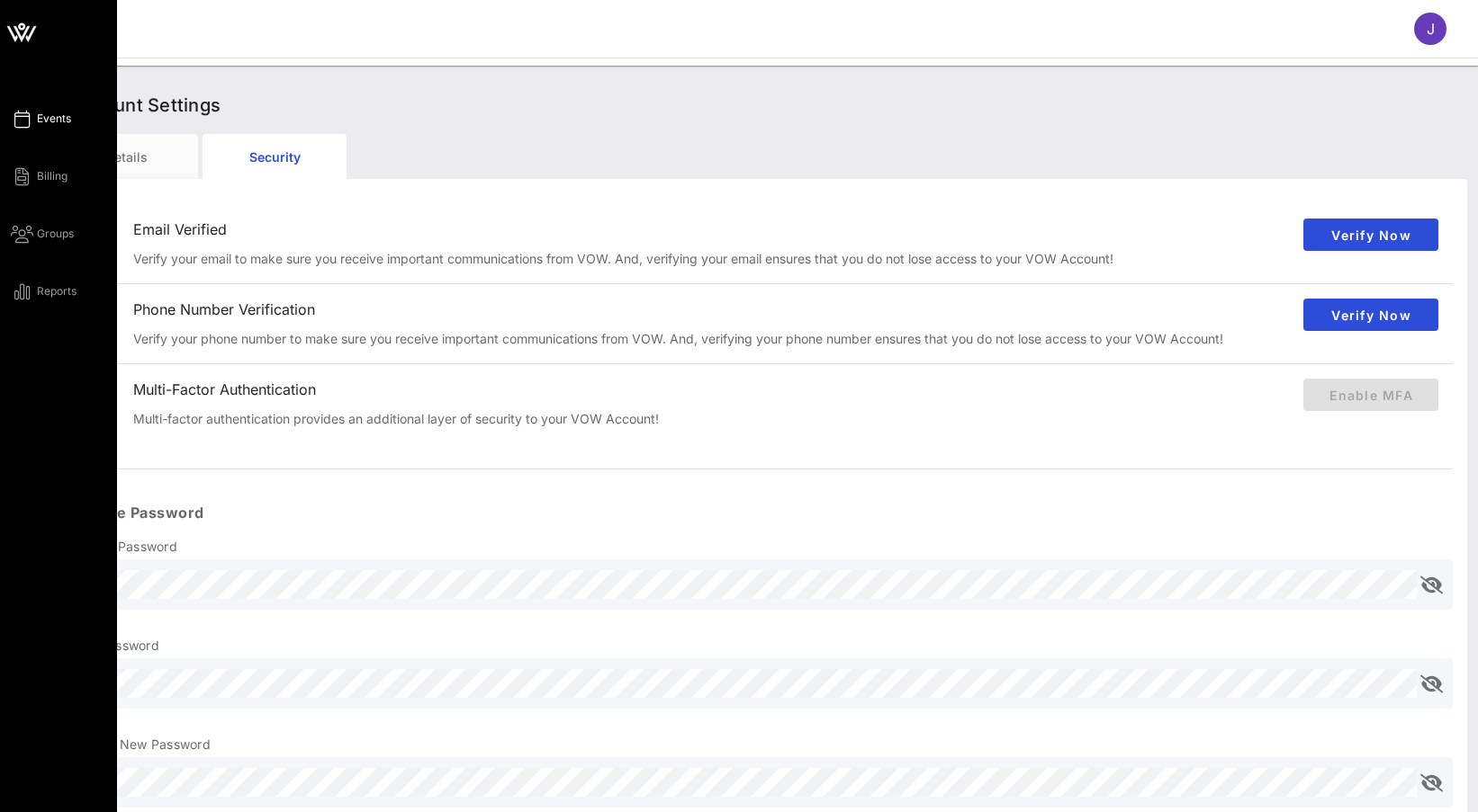
click at [48, 122] on span "Events" at bounding box center [54, 118] width 35 height 16
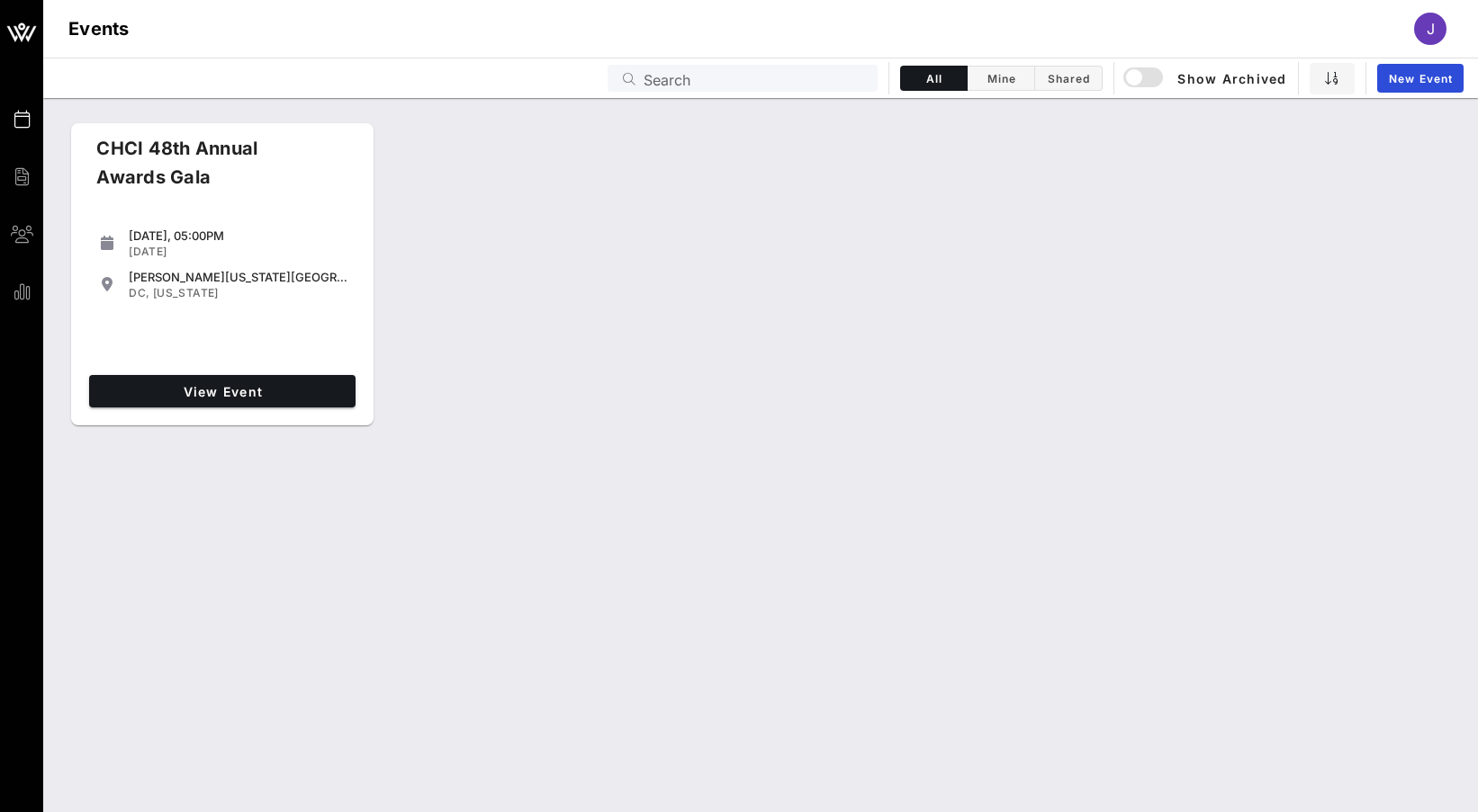
click at [999, 91] on div "Events Search All Mine Shared Show Archived New Event" at bounding box center [761, 78] width 1435 height 40
click at [999, 83] on span "Mine" at bounding box center [1000, 79] width 45 height 13
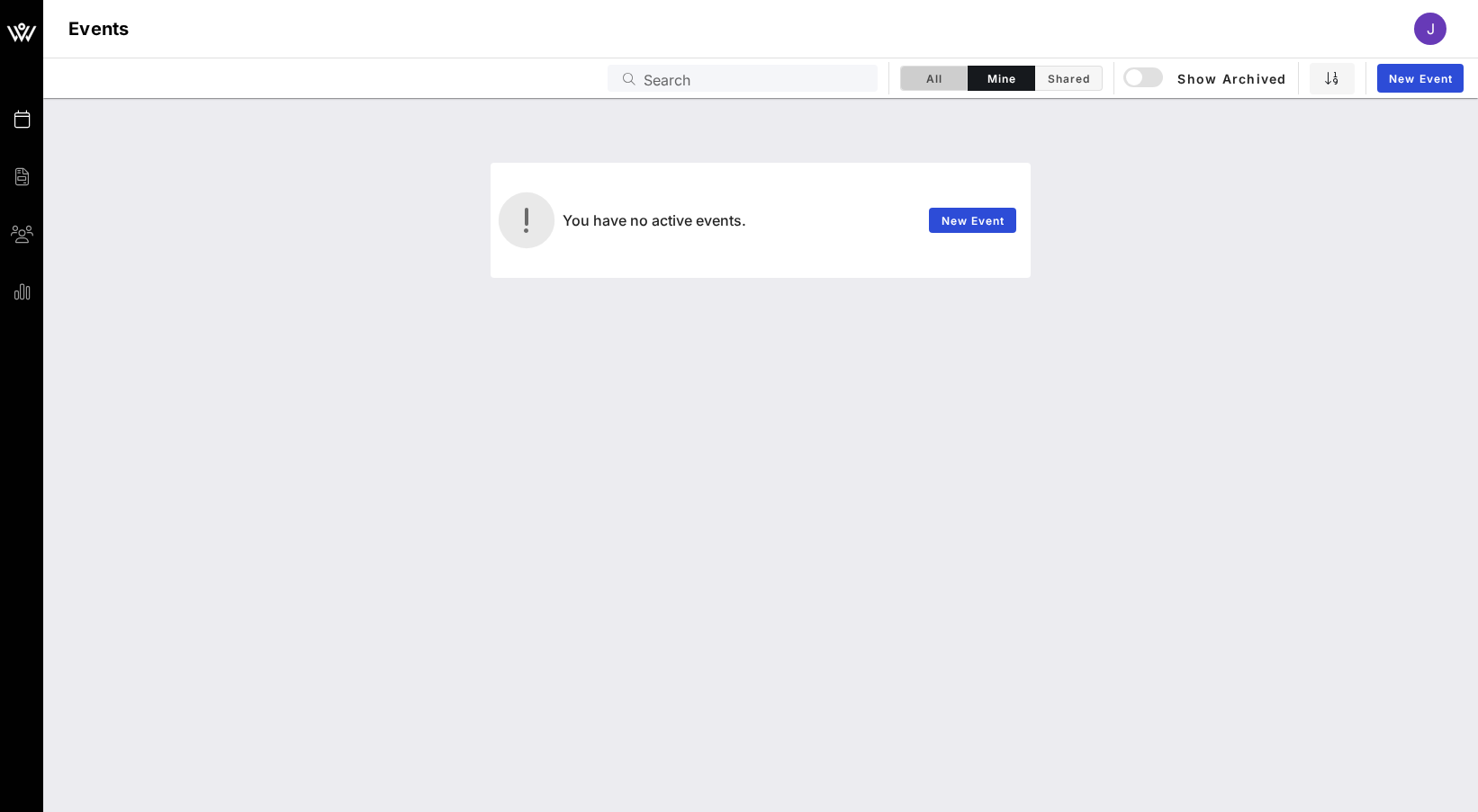
click at [956, 82] on button "All" at bounding box center [933, 79] width 67 height 25
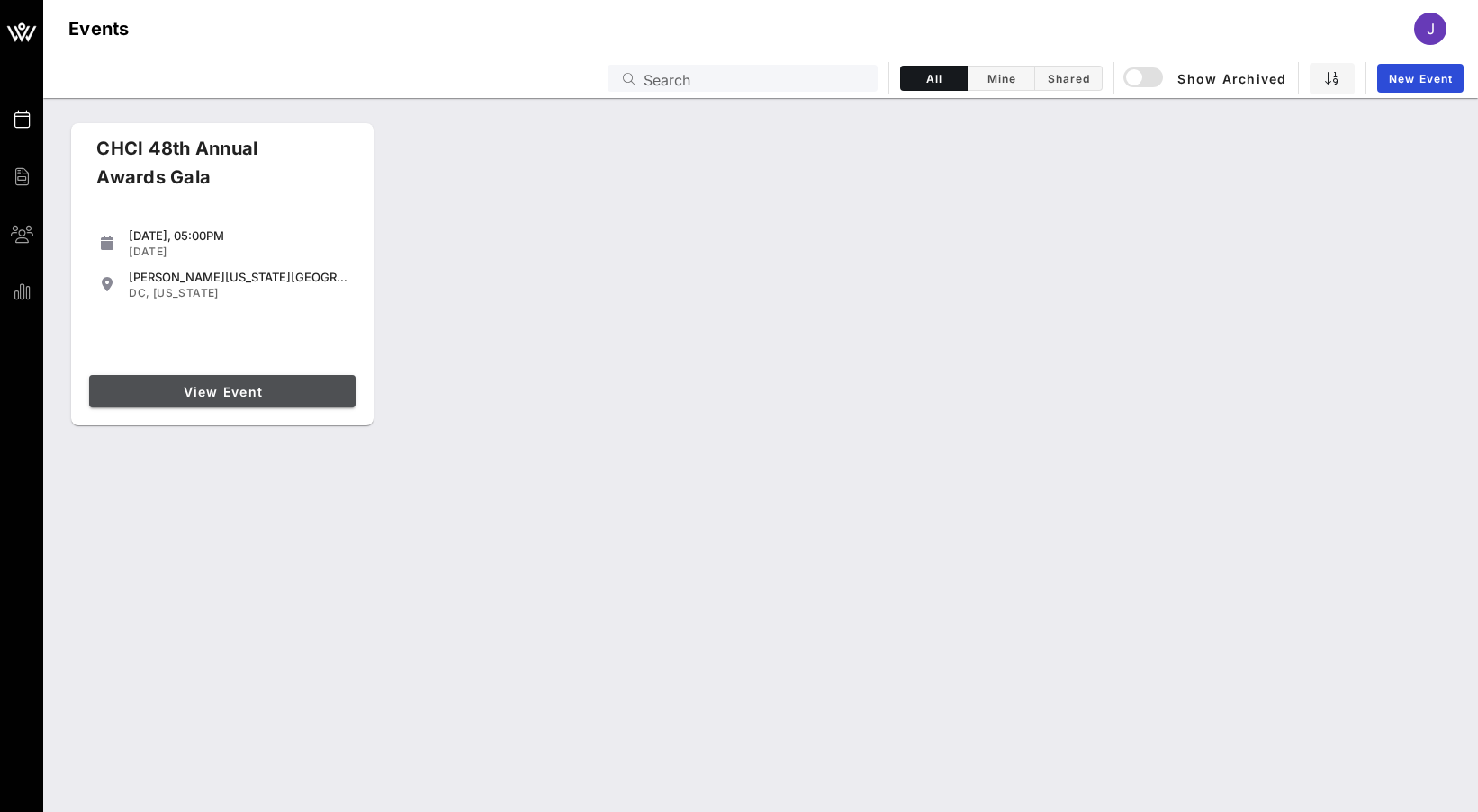
click at [109, 392] on span "View Event" at bounding box center [222, 392] width 252 height 15
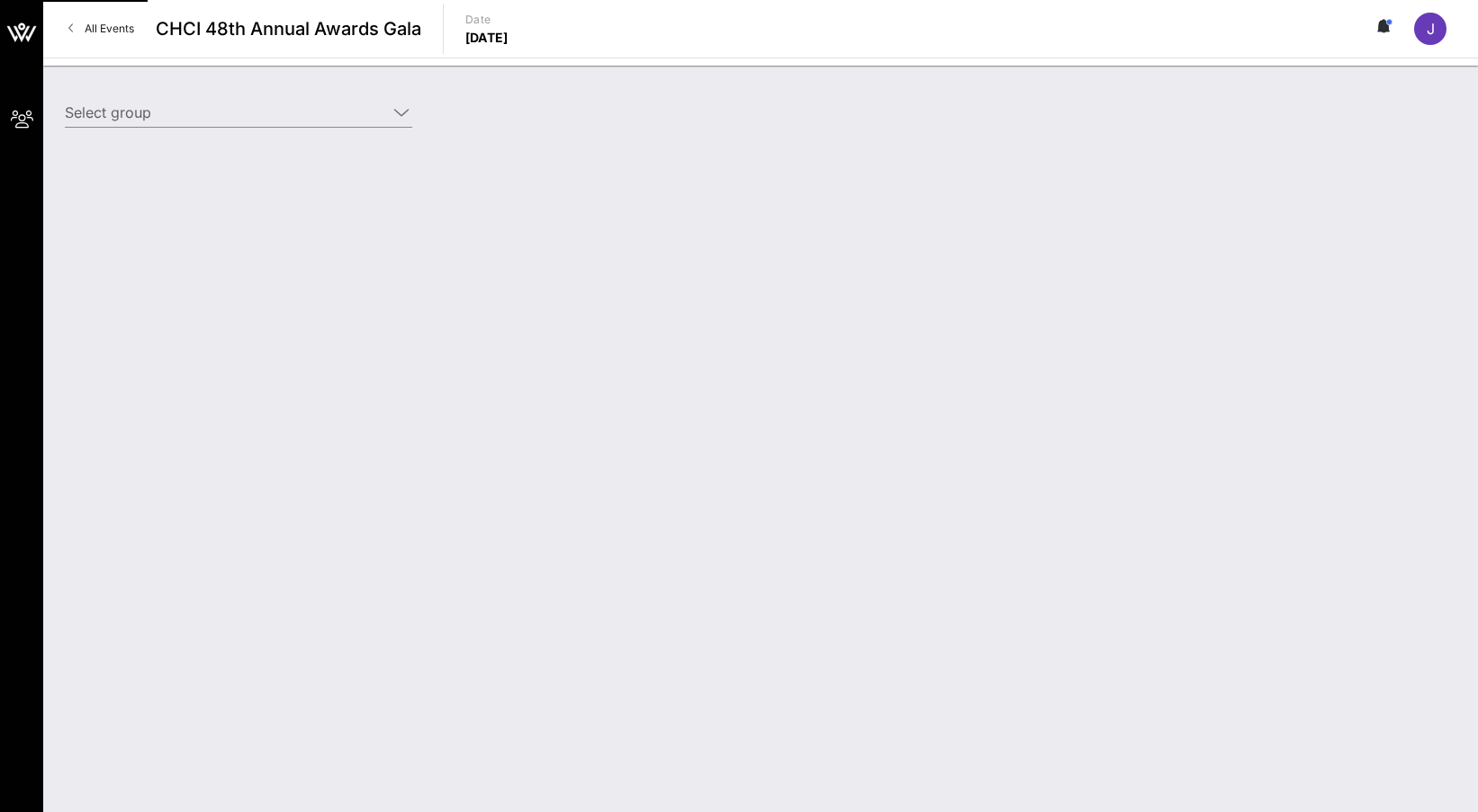
type input "Solar Energy Industries Association (SEIA) (Solar Energy Industries Association…"
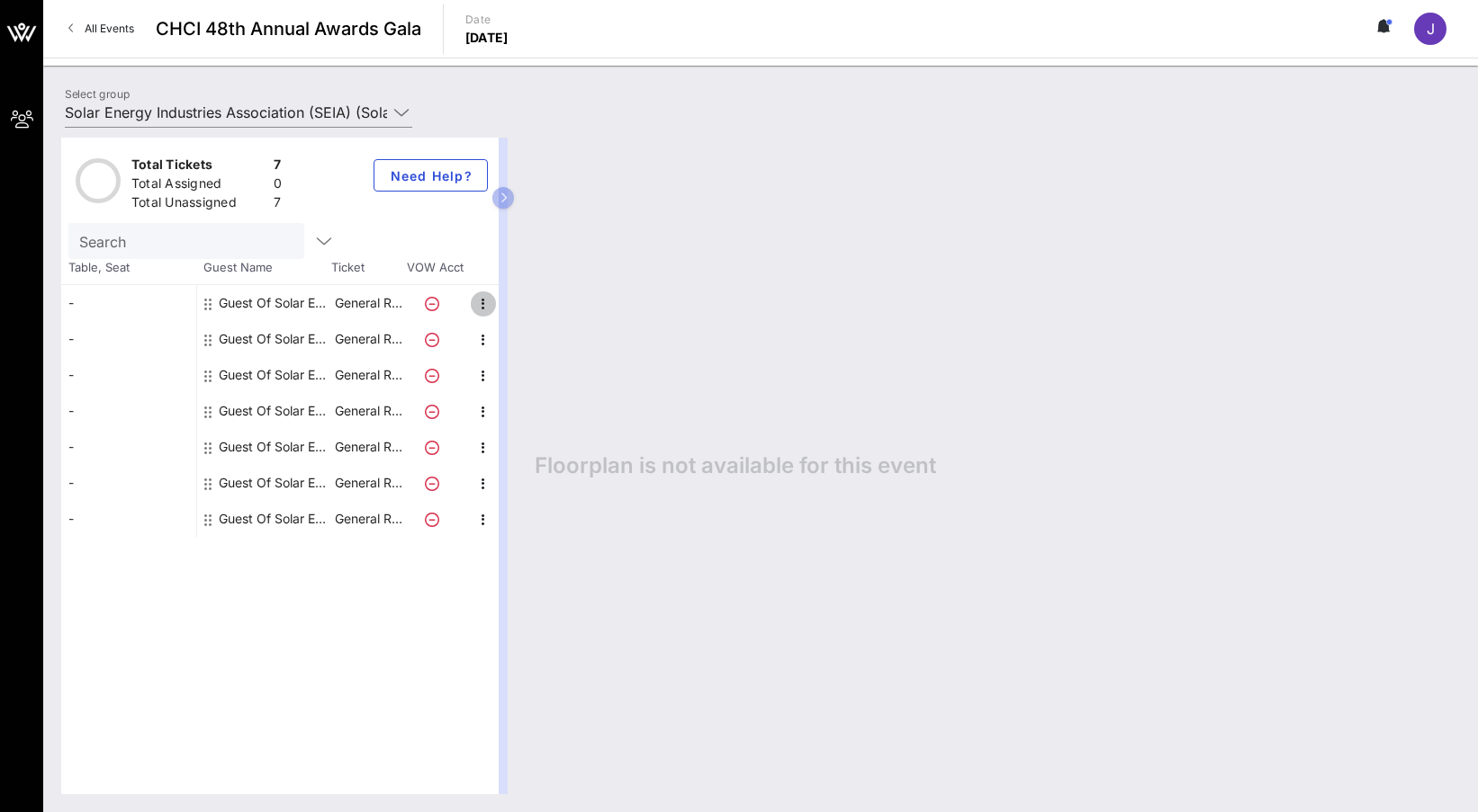
click at [487, 303] on icon "button" at bounding box center [483, 304] width 22 height 22
click at [255, 304] on div "Guest Of Solar Energy Industries Association (SEIA)" at bounding box center [275, 303] width 113 height 36
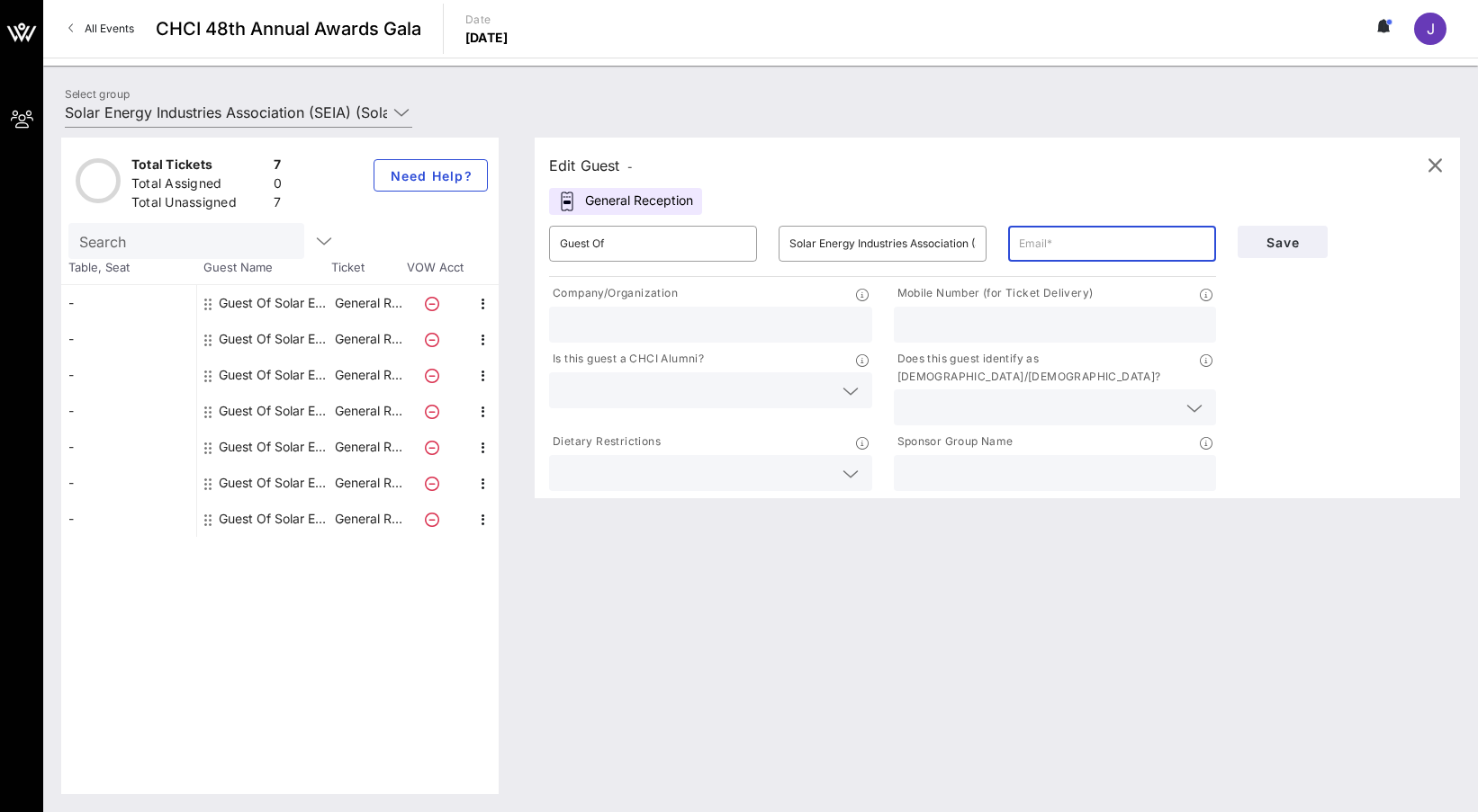
click at [1068, 238] on input "text" at bounding box center [1112, 244] width 186 height 29
